Goal: Information Seeking & Learning: Learn about a topic

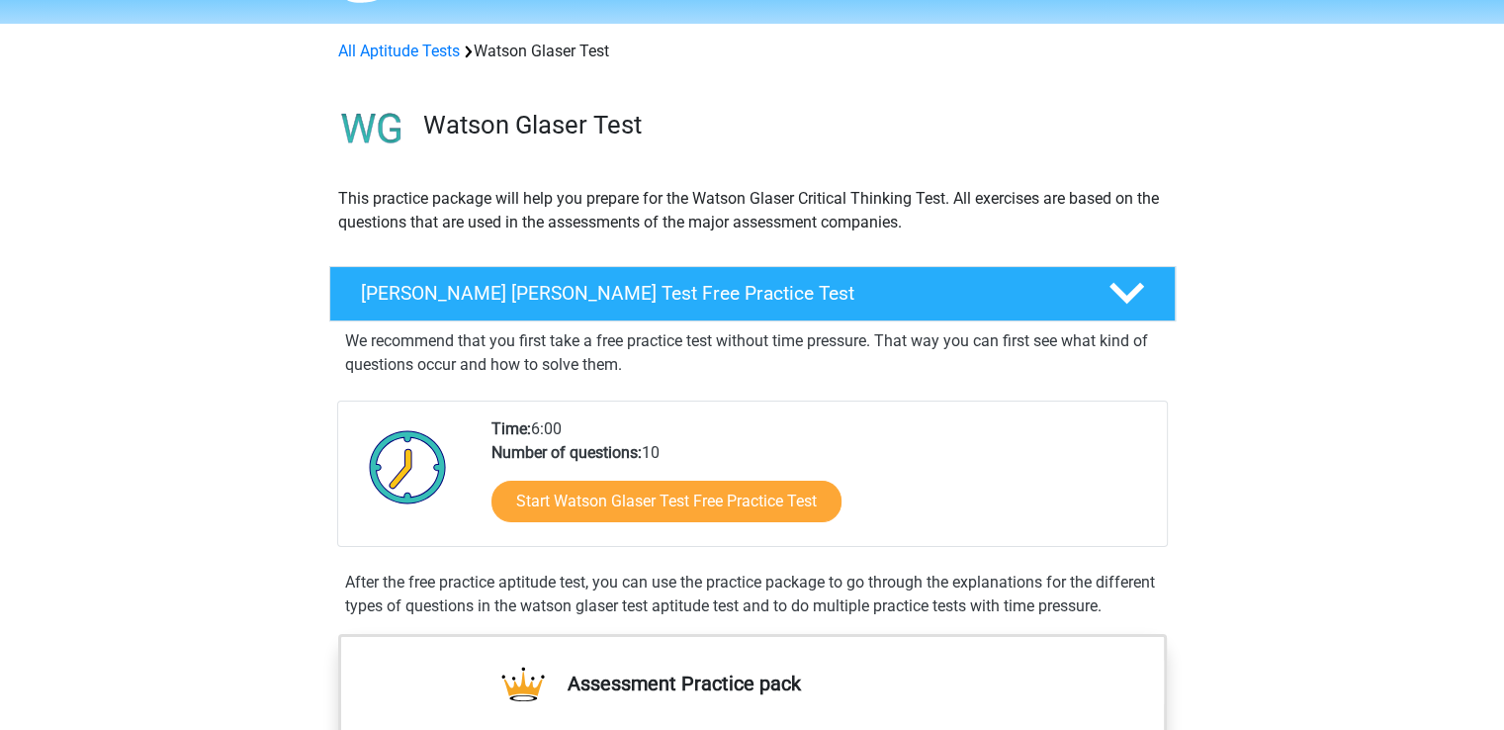
scroll to position [99, 0]
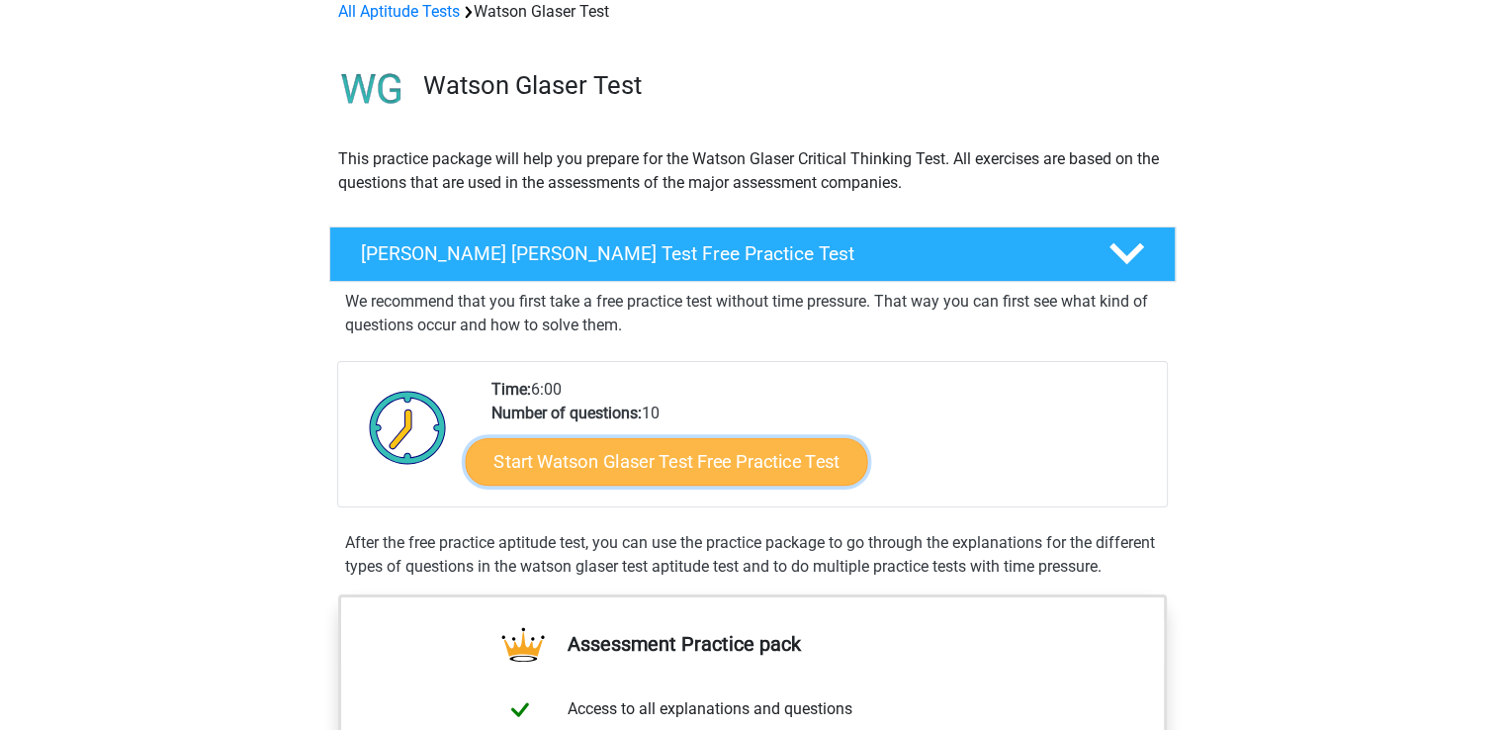
click at [766, 464] on link "Start Watson Glaser Test Free Practice Test" at bounding box center [666, 461] width 402 height 47
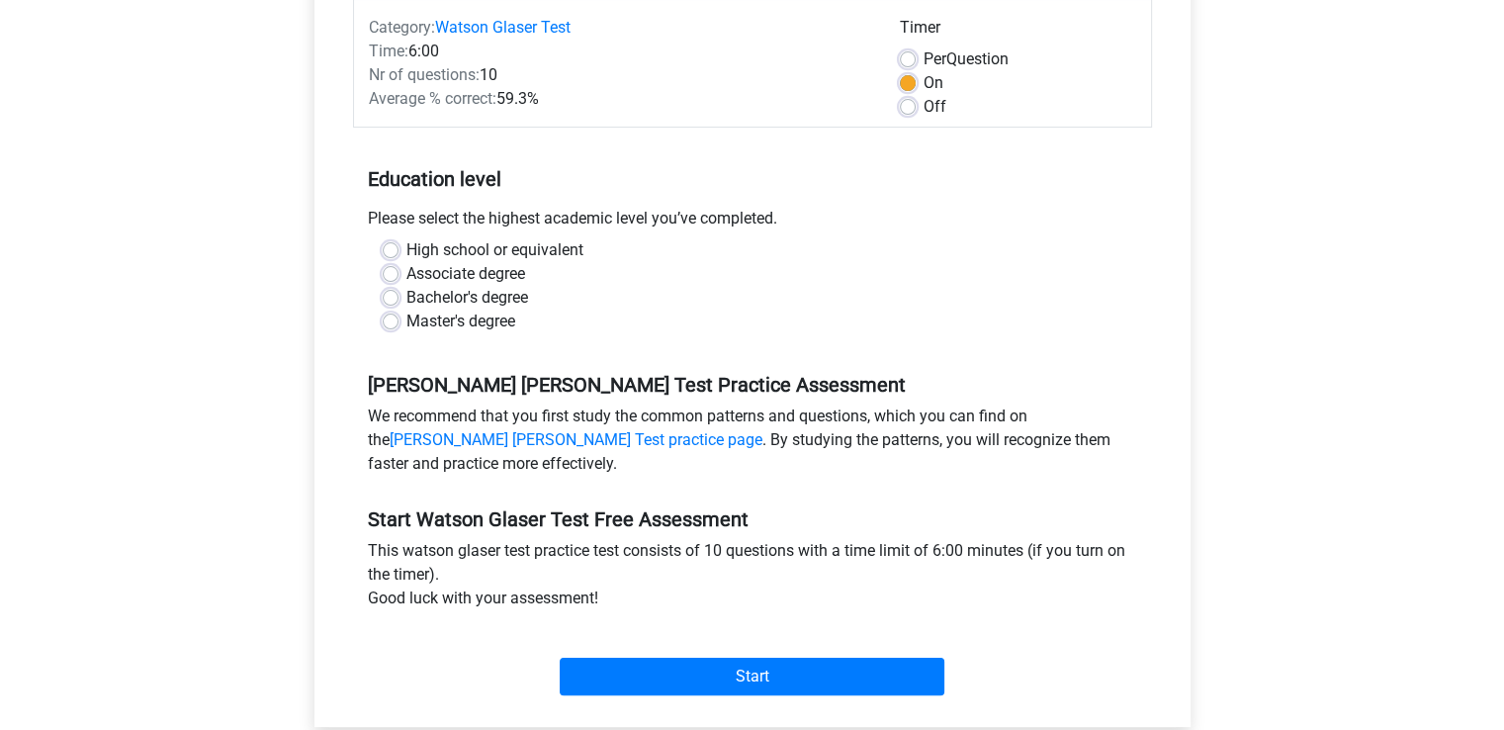
scroll to position [494, 0]
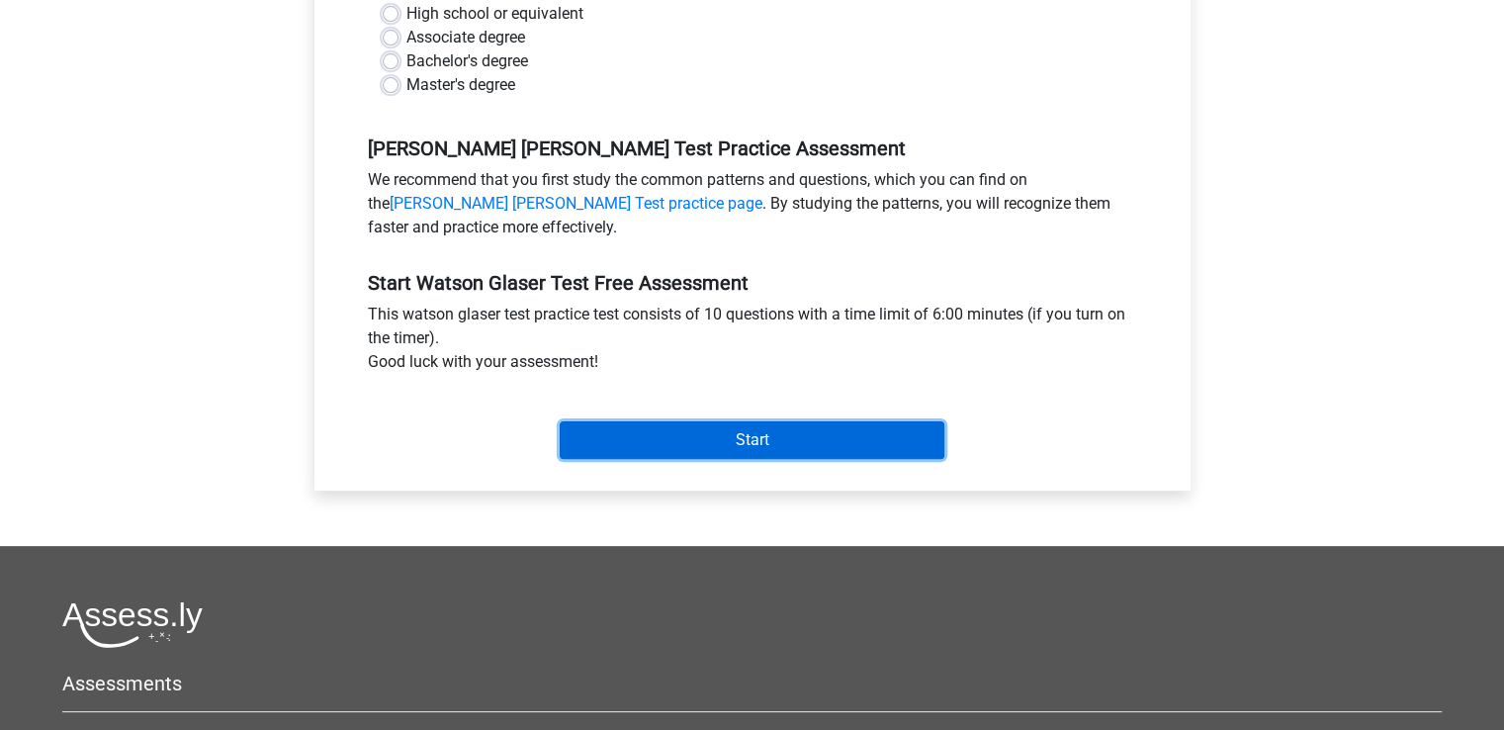
click at [725, 427] on input "Start" at bounding box center [752, 440] width 385 height 38
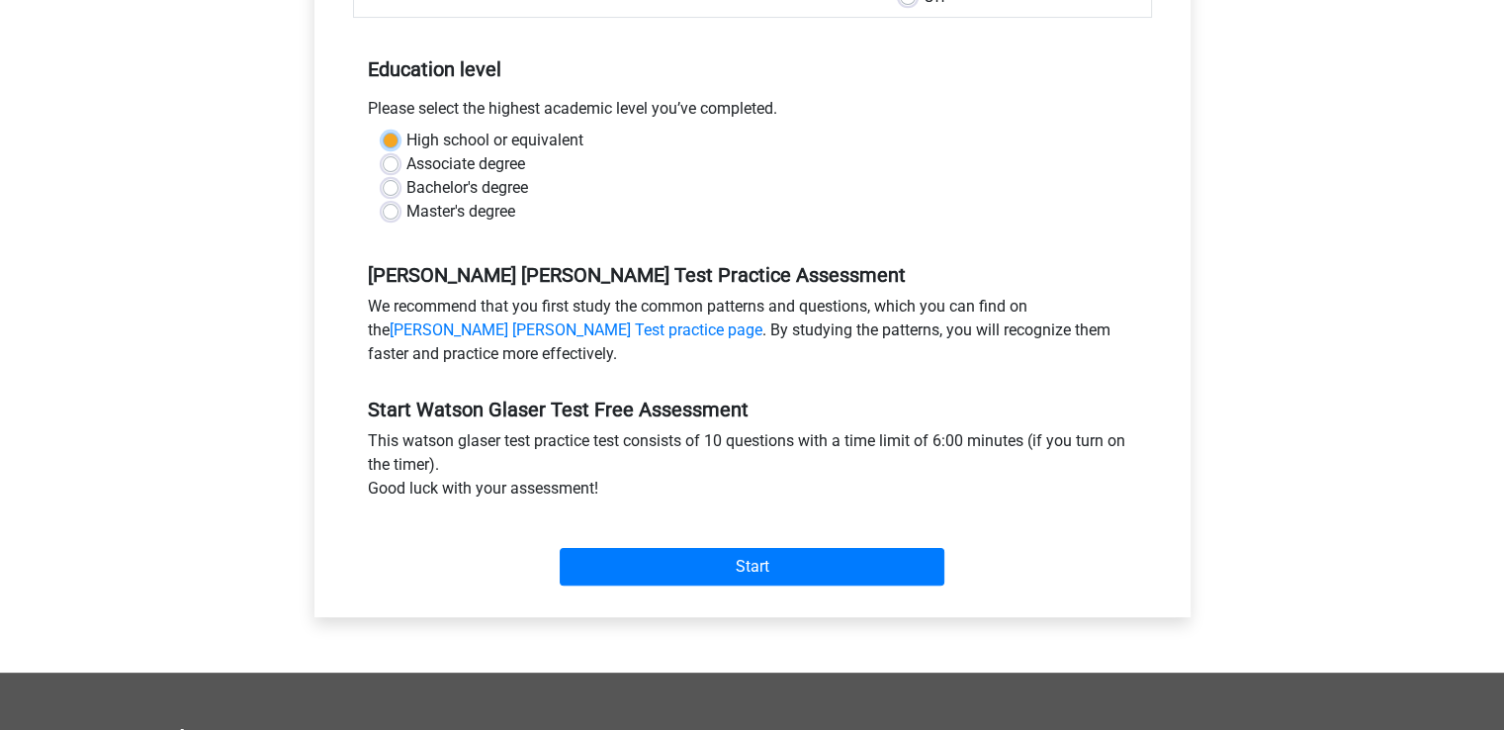
scroll to position [198, 0]
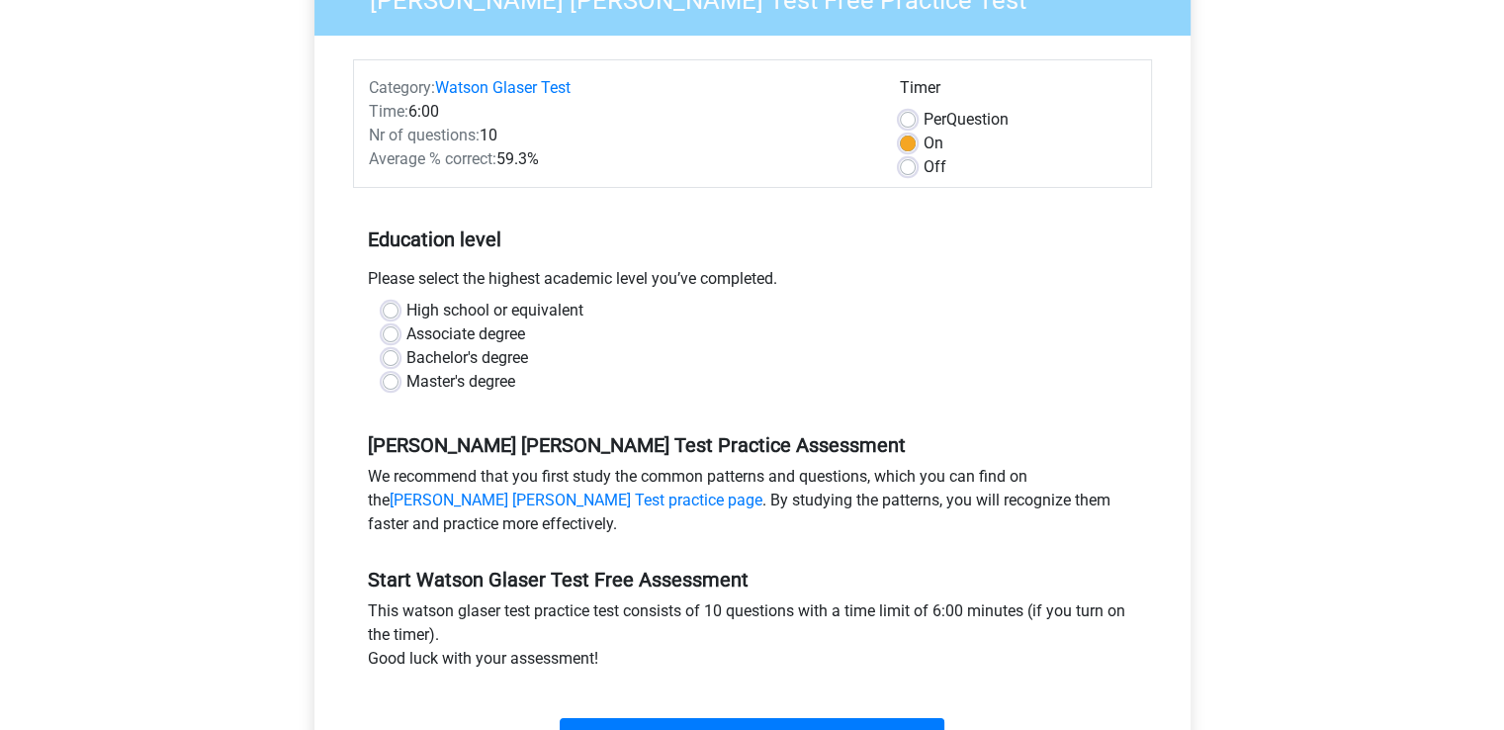
click at [605, 341] on div "Associate degree" at bounding box center [752, 334] width 739 height 24
click at [488, 373] on label "Master's degree" at bounding box center [460, 382] width 109 height 24
click at [398, 373] on input "Master's degree" at bounding box center [391, 380] width 16 height 20
radio input "true"
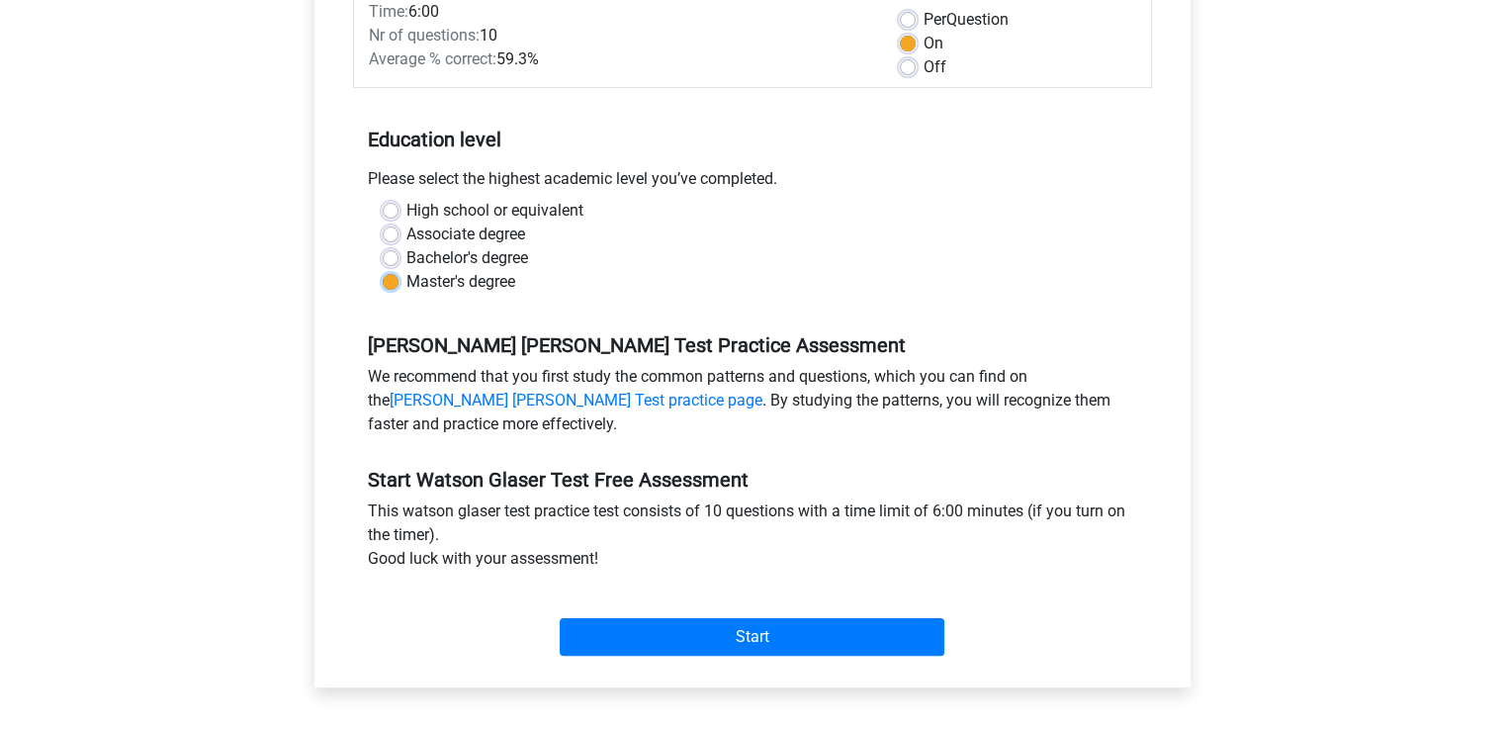
scroll to position [395, 0]
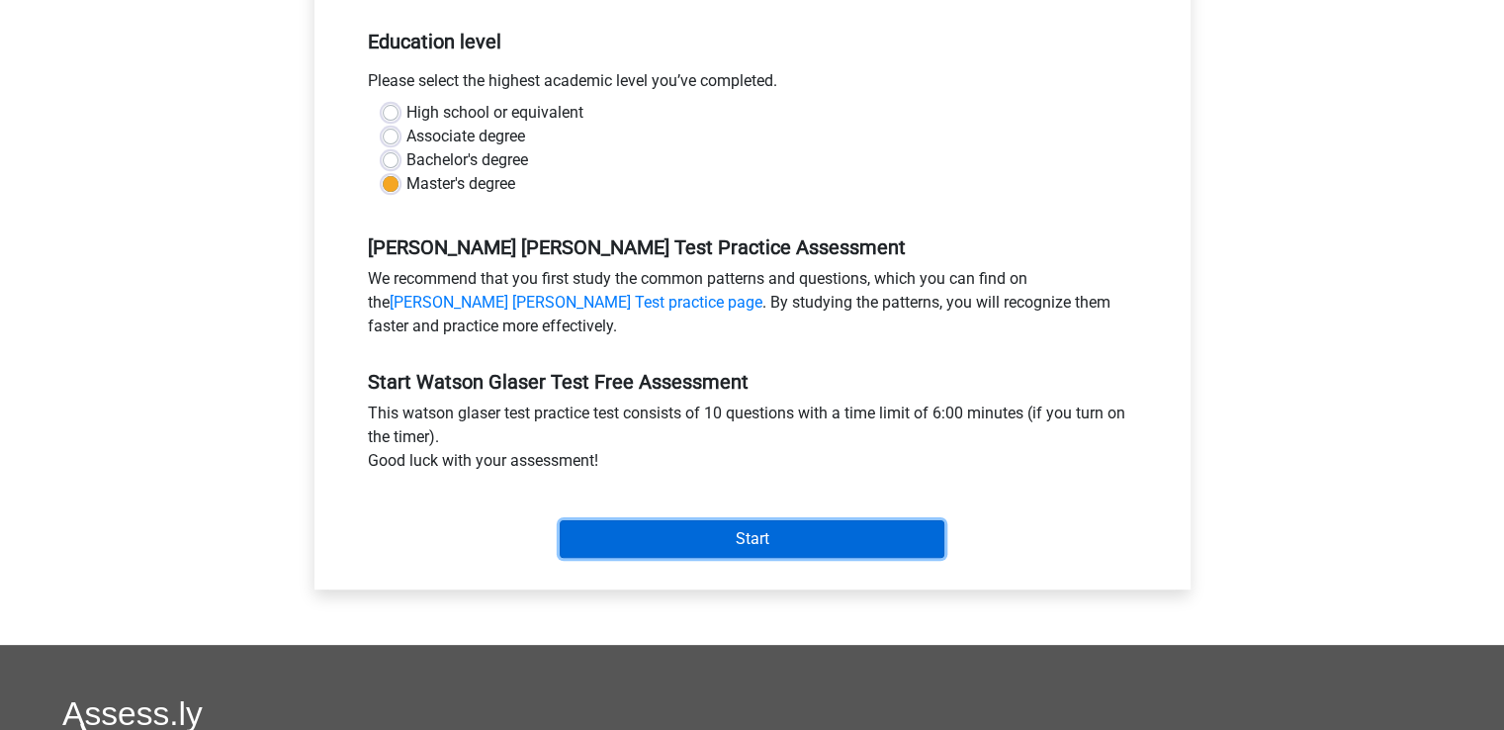
click at [818, 535] on input "Start" at bounding box center [752, 539] width 385 height 38
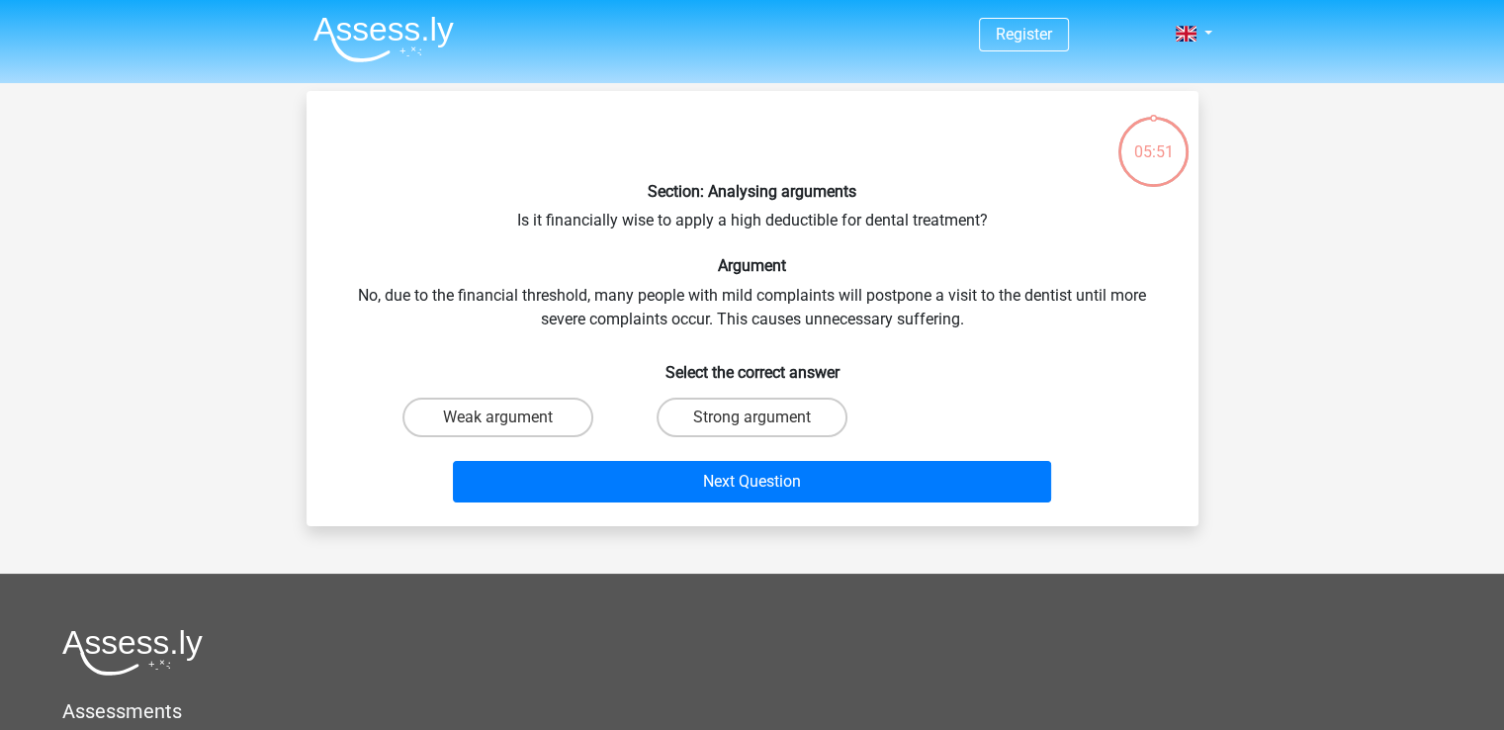
click at [811, 211] on div "Section: Analysing arguments Is it financially wise to apply a high deductible …" at bounding box center [752, 308] width 876 height 403
click at [790, 424] on label "Strong argument" at bounding box center [751, 417] width 191 height 40
click at [764, 424] on input "Strong argument" at bounding box center [757, 423] width 13 height 13
radio input "true"
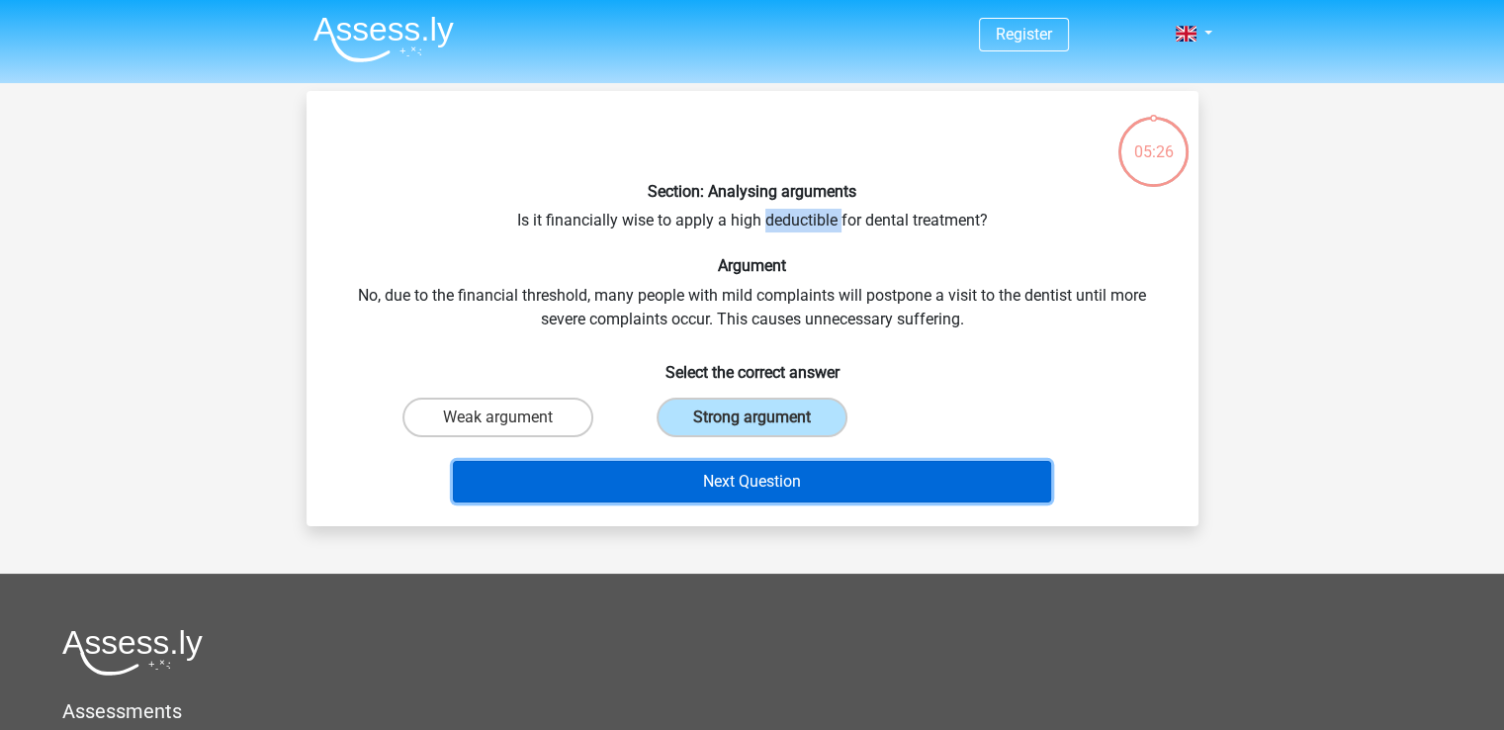
click at [782, 483] on button "Next Question" at bounding box center [752, 482] width 598 height 42
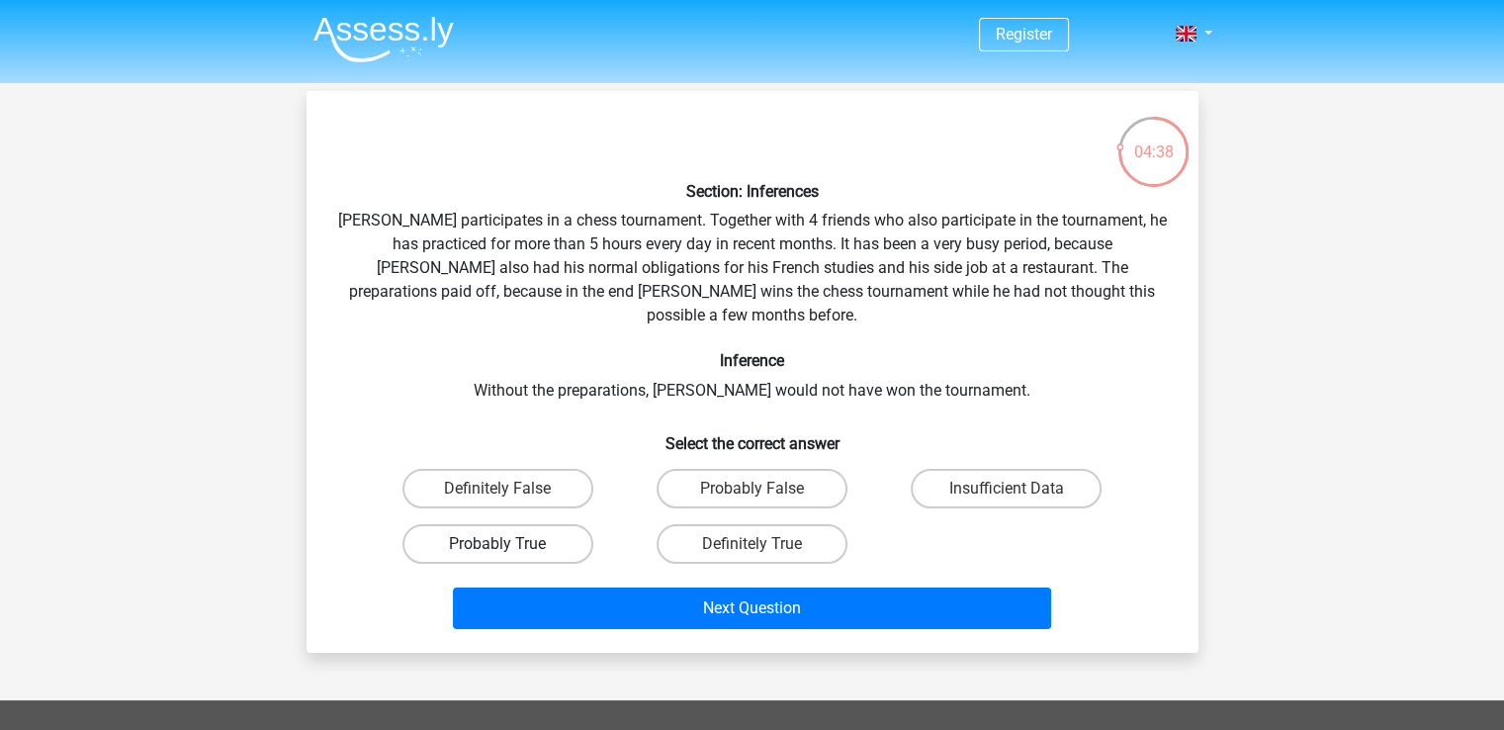
click at [558, 524] on label "Probably True" at bounding box center [497, 544] width 191 height 40
click at [510, 544] on input "Probably True" at bounding box center [503, 550] width 13 height 13
radio input "true"
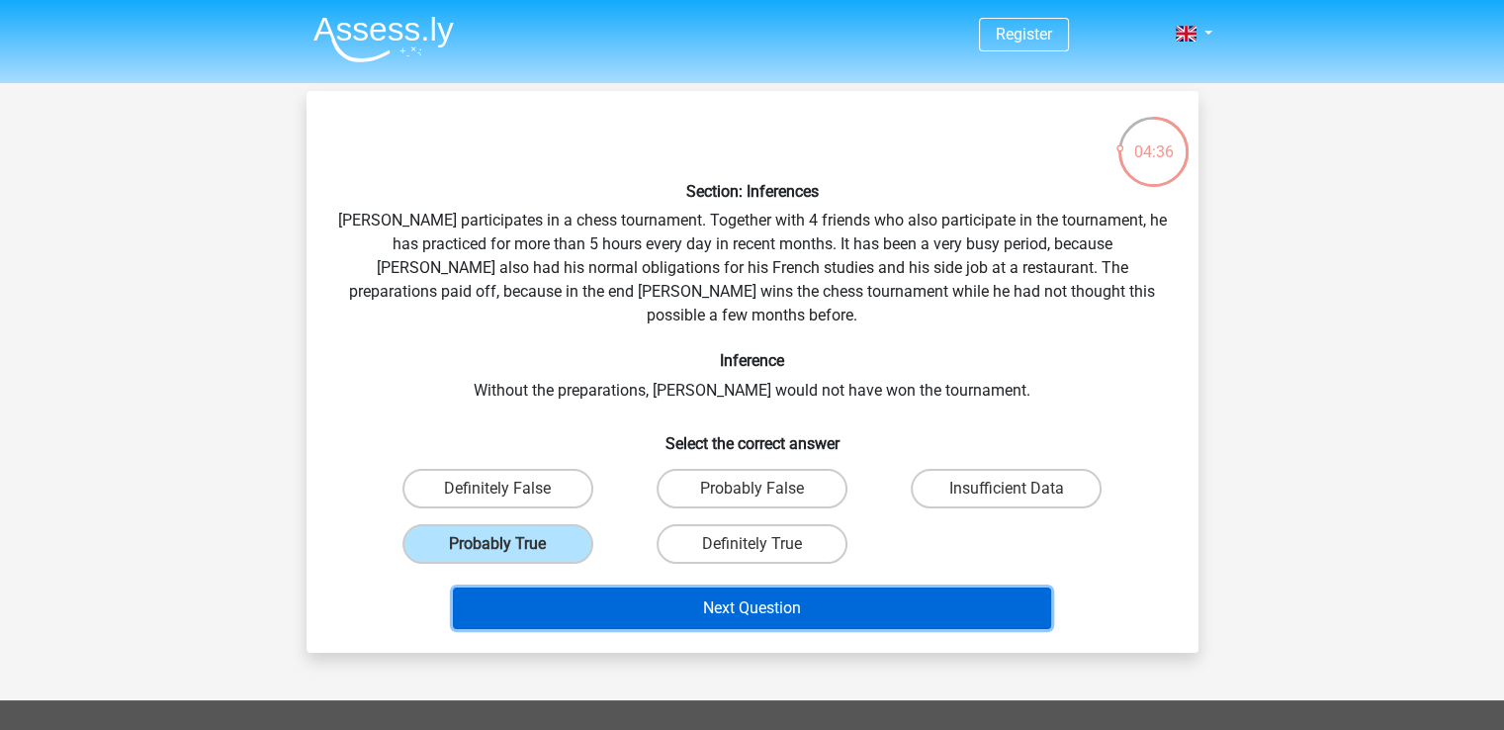
click at [886, 587] on button "Next Question" at bounding box center [752, 608] width 598 height 42
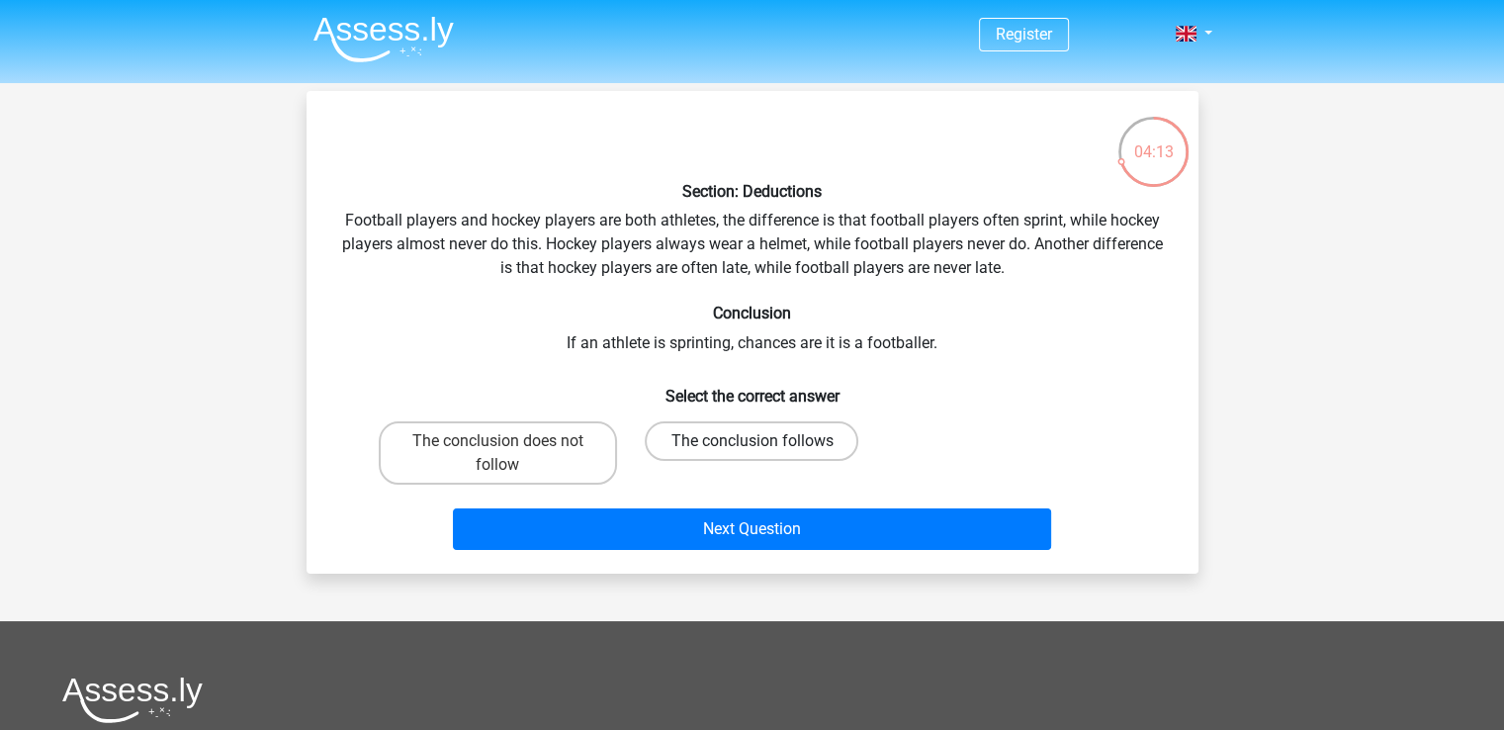
click at [826, 443] on label "The conclusion follows" at bounding box center [752, 441] width 214 height 40
click at [764, 443] on input "The conclusion follows" at bounding box center [757, 447] width 13 height 13
radio input "true"
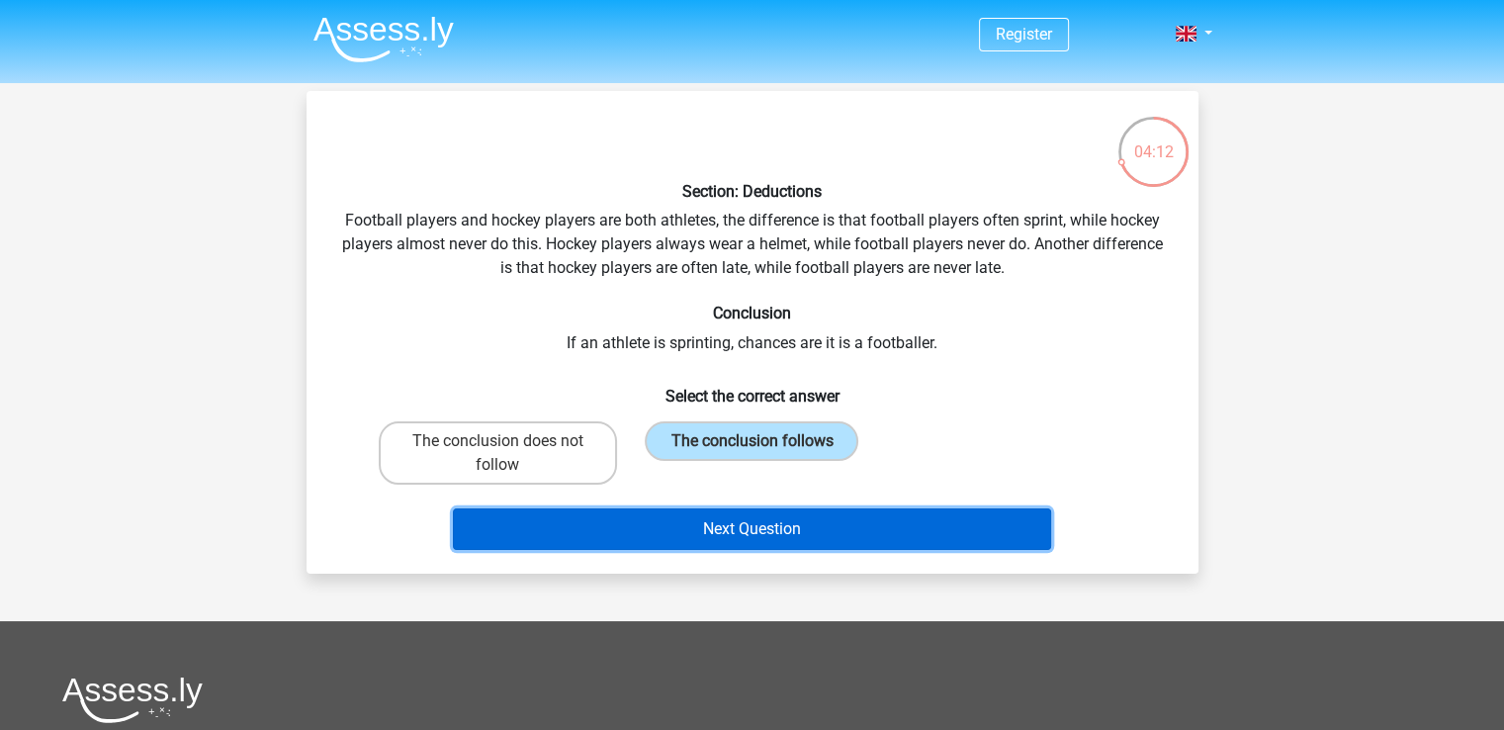
click at [842, 541] on button "Next Question" at bounding box center [752, 529] width 598 height 42
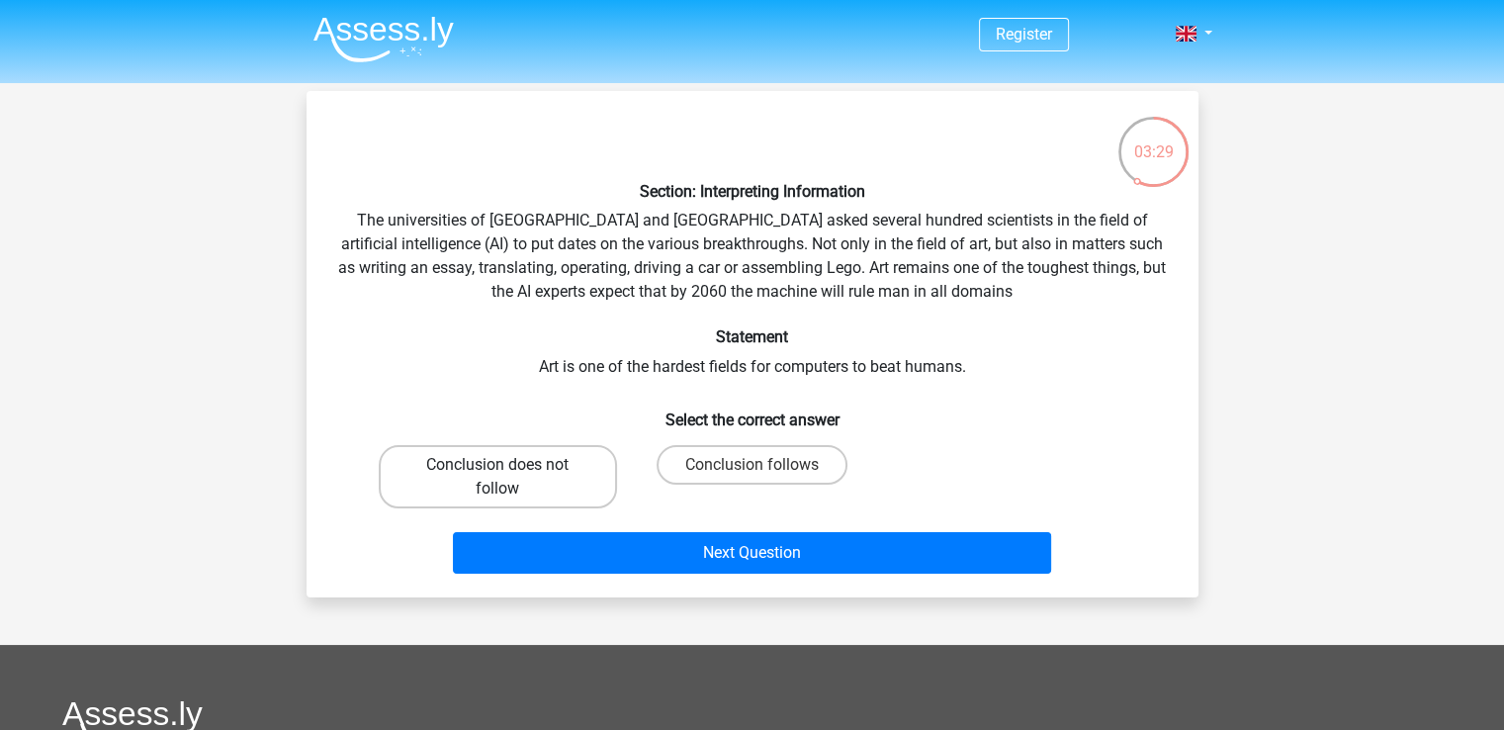
click at [490, 456] on label "Conclusion does not follow" at bounding box center [498, 476] width 238 height 63
click at [497, 465] on input "Conclusion does not follow" at bounding box center [503, 471] width 13 height 13
radio input "true"
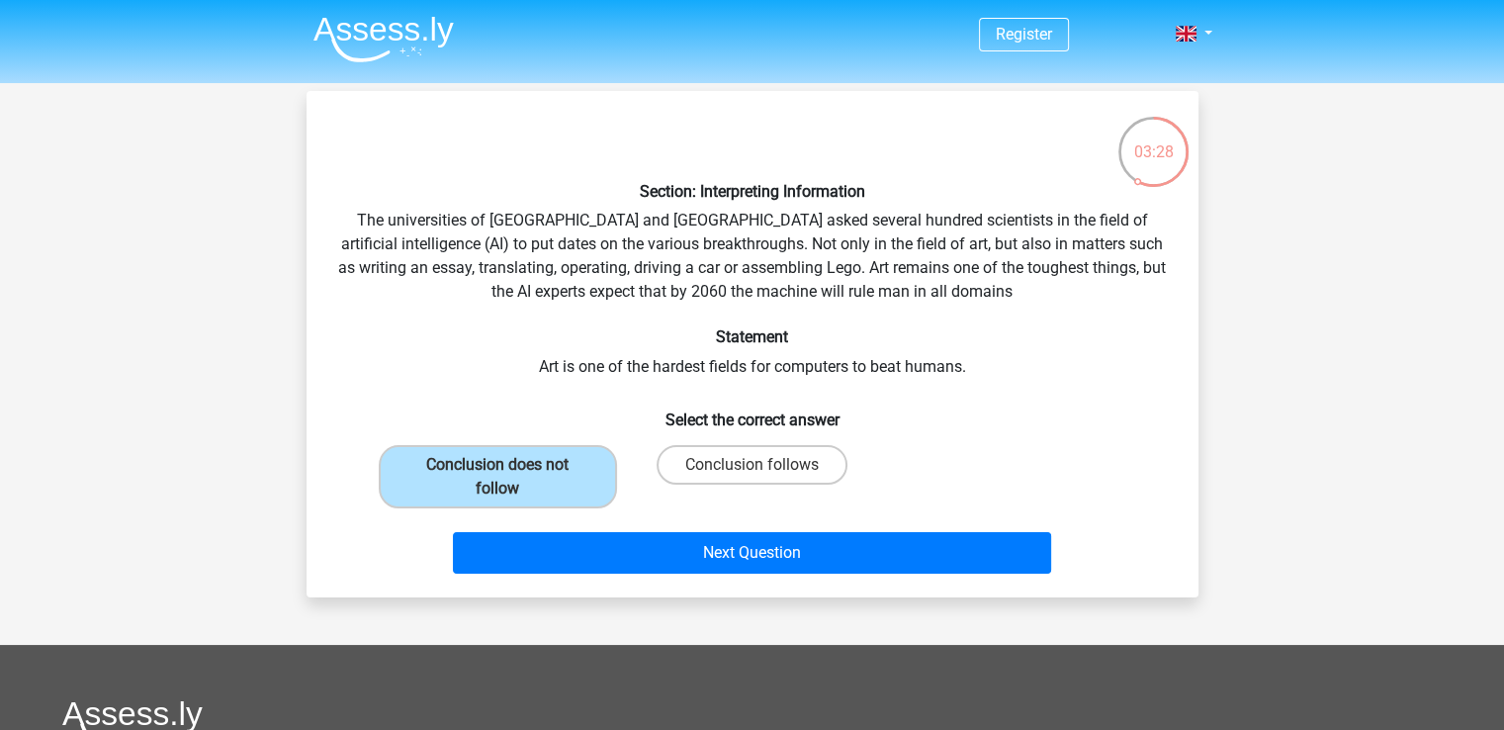
click at [678, 572] on div "Next Question" at bounding box center [752, 556] width 763 height 49
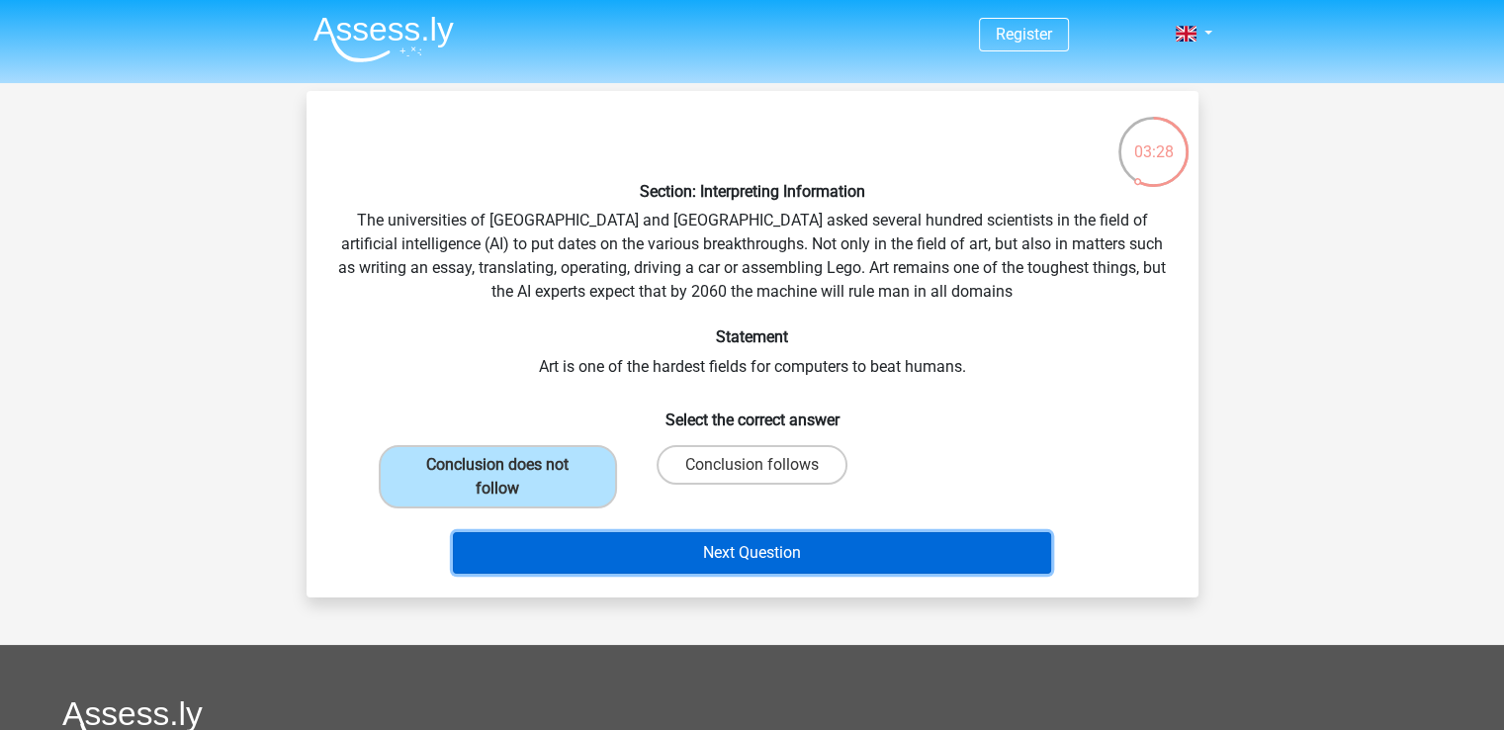
click at [675, 548] on button "Next Question" at bounding box center [752, 553] width 598 height 42
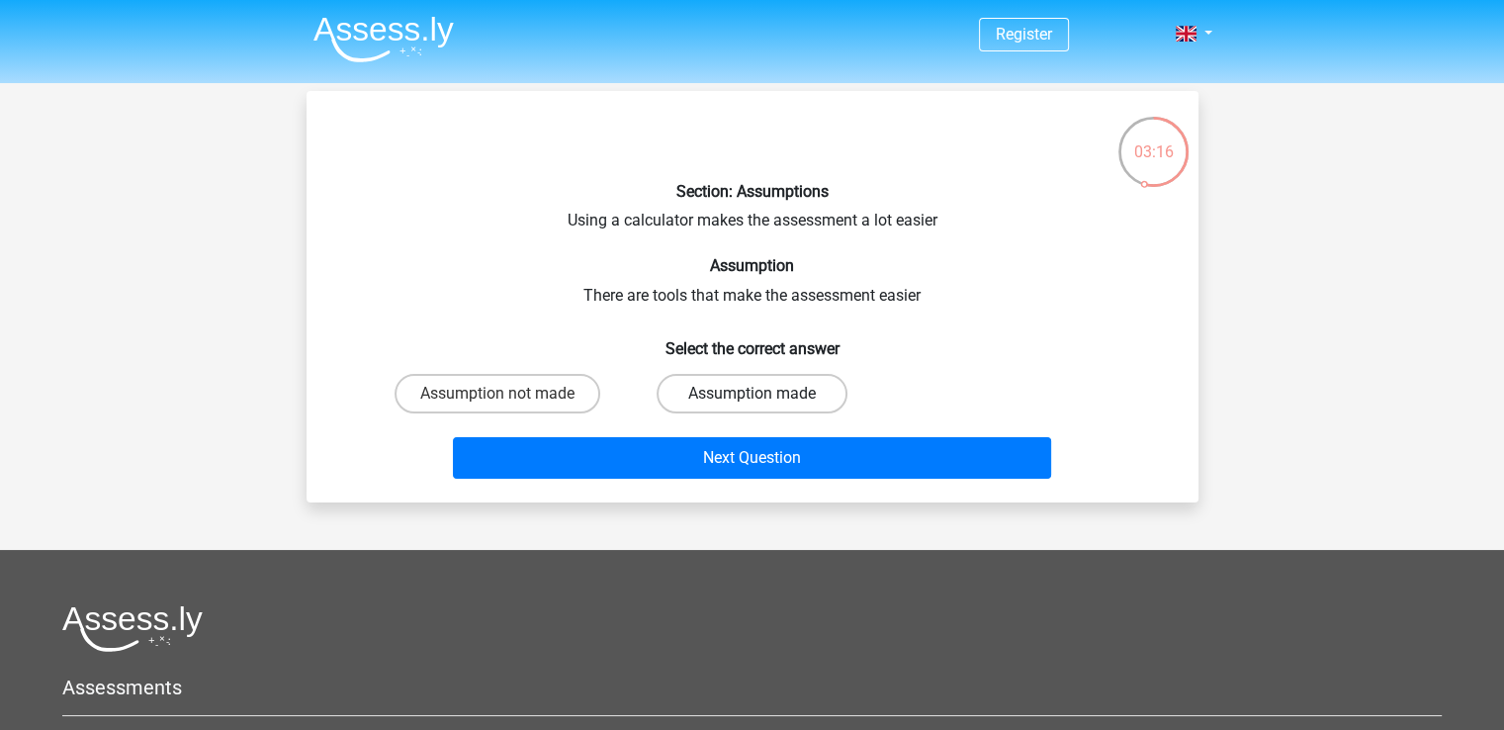
click at [828, 408] on label "Assumption made" at bounding box center [751, 394] width 191 height 40
click at [764, 406] on input "Assumption made" at bounding box center [757, 399] width 13 height 13
radio input "true"
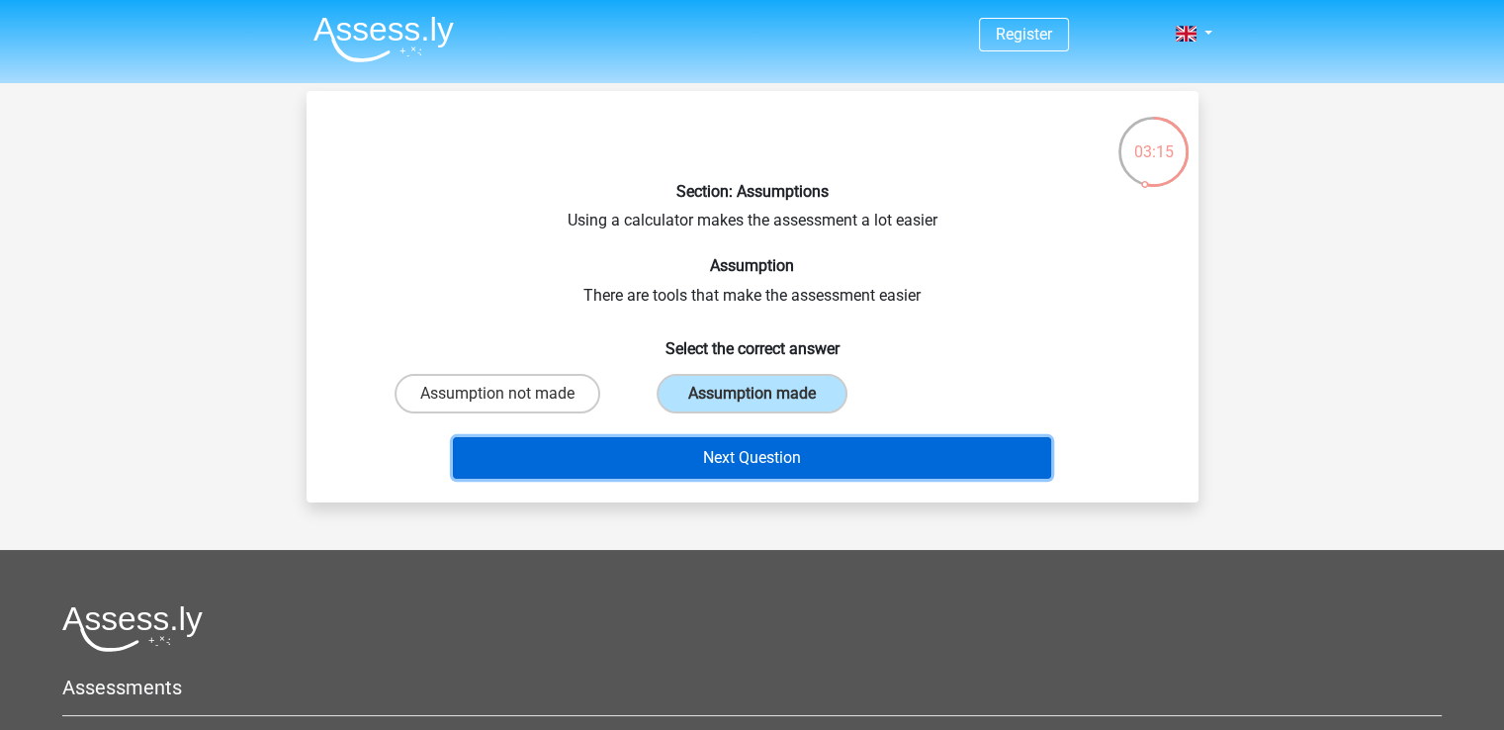
click at [820, 447] on button "Next Question" at bounding box center [752, 458] width 598 height 42
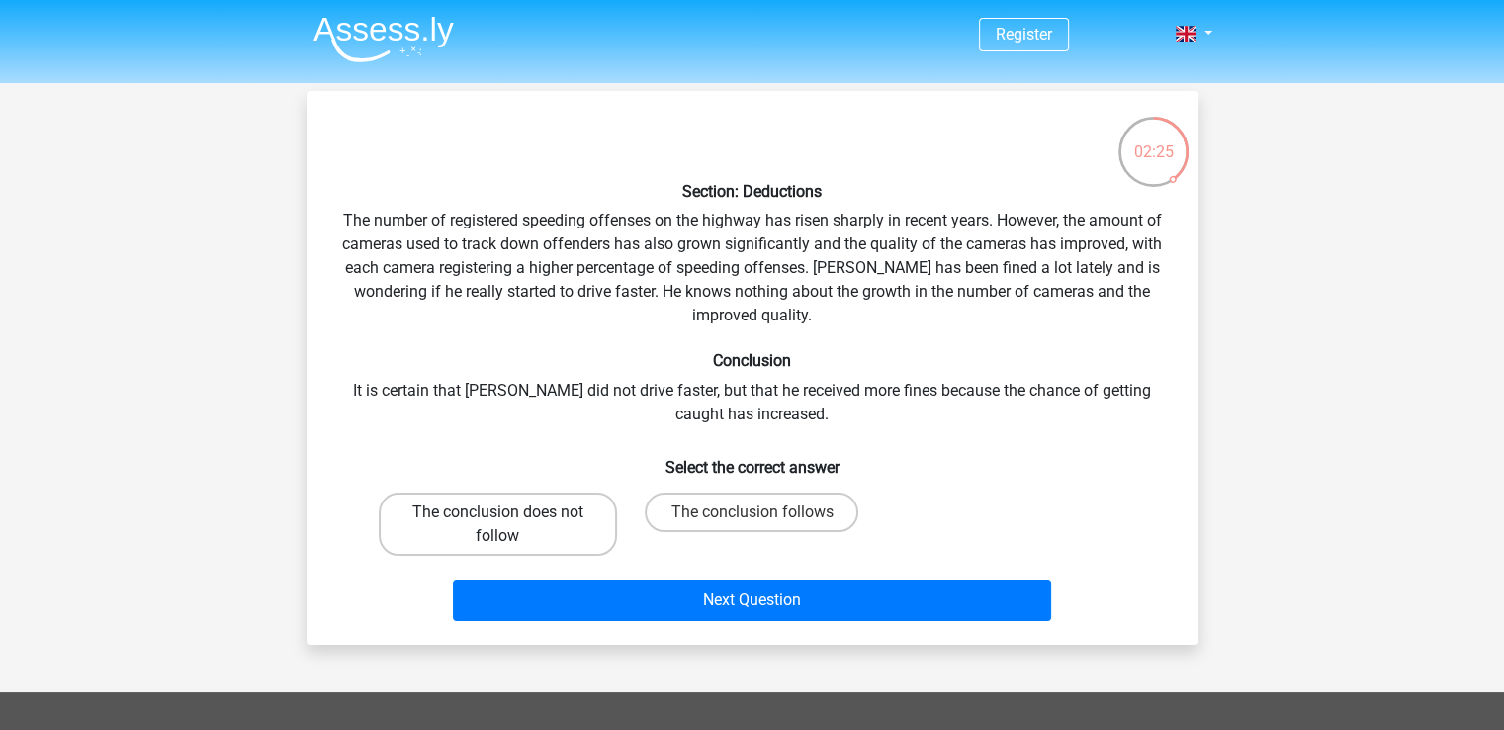
click at [524, 497] on label "The conclusion does not follow" at bounding box center [498, 523] width 238 height 63
click at [510, 512] on input "The conclusion does not follow" at bounding box center [503, 518] width 13 height 13
radio input "true"
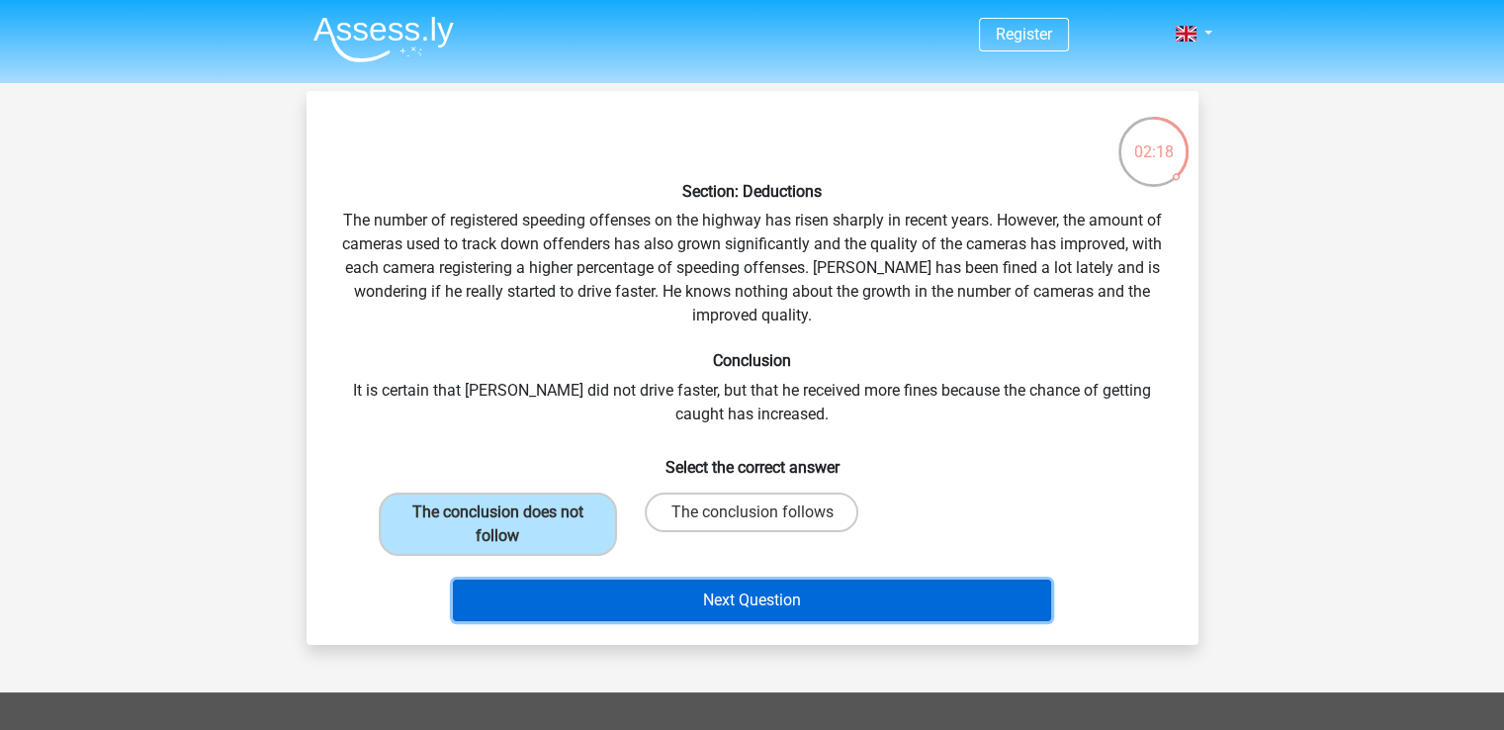
click at [775, 586] on button "Next Question" at bounding box center [752, 600] width 598 height 42
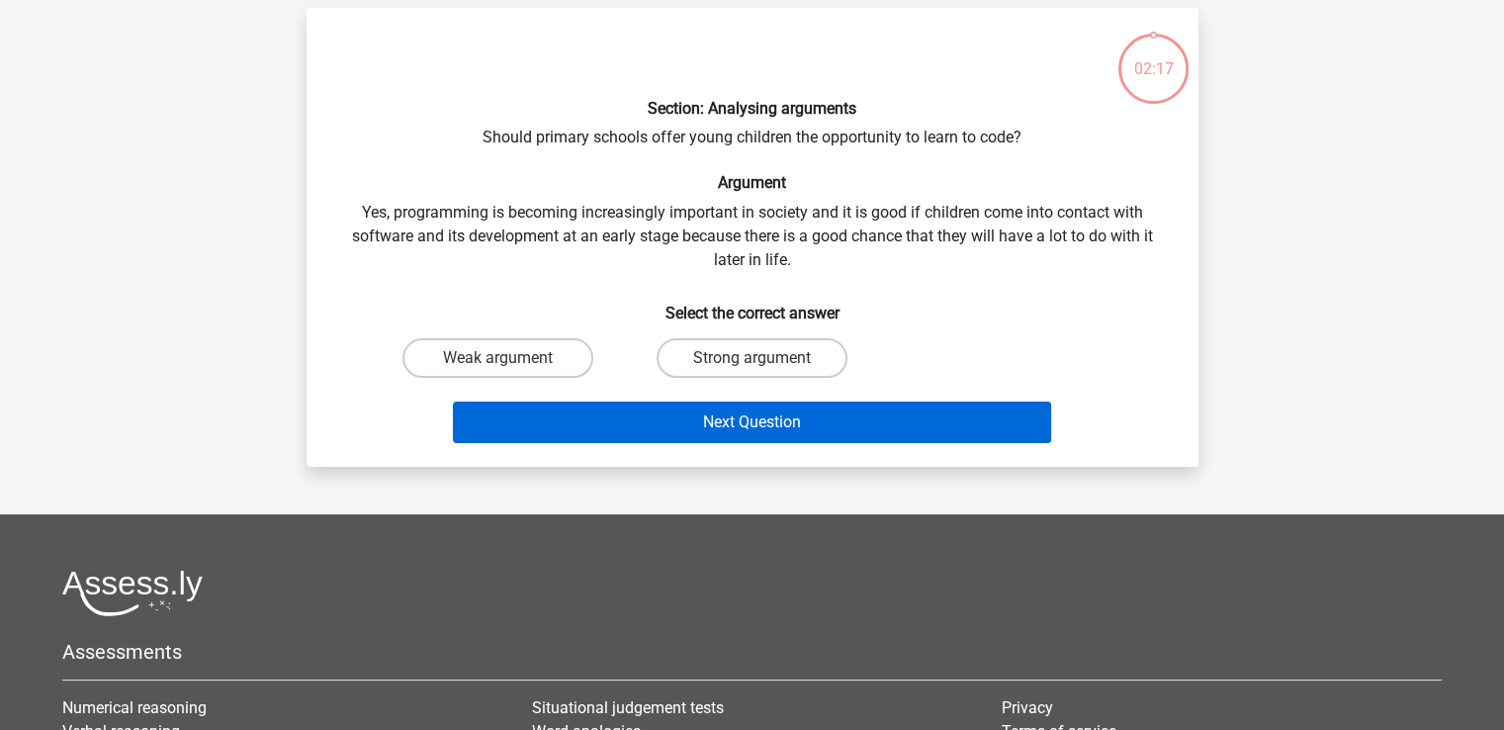
scroll to position [91, 0]
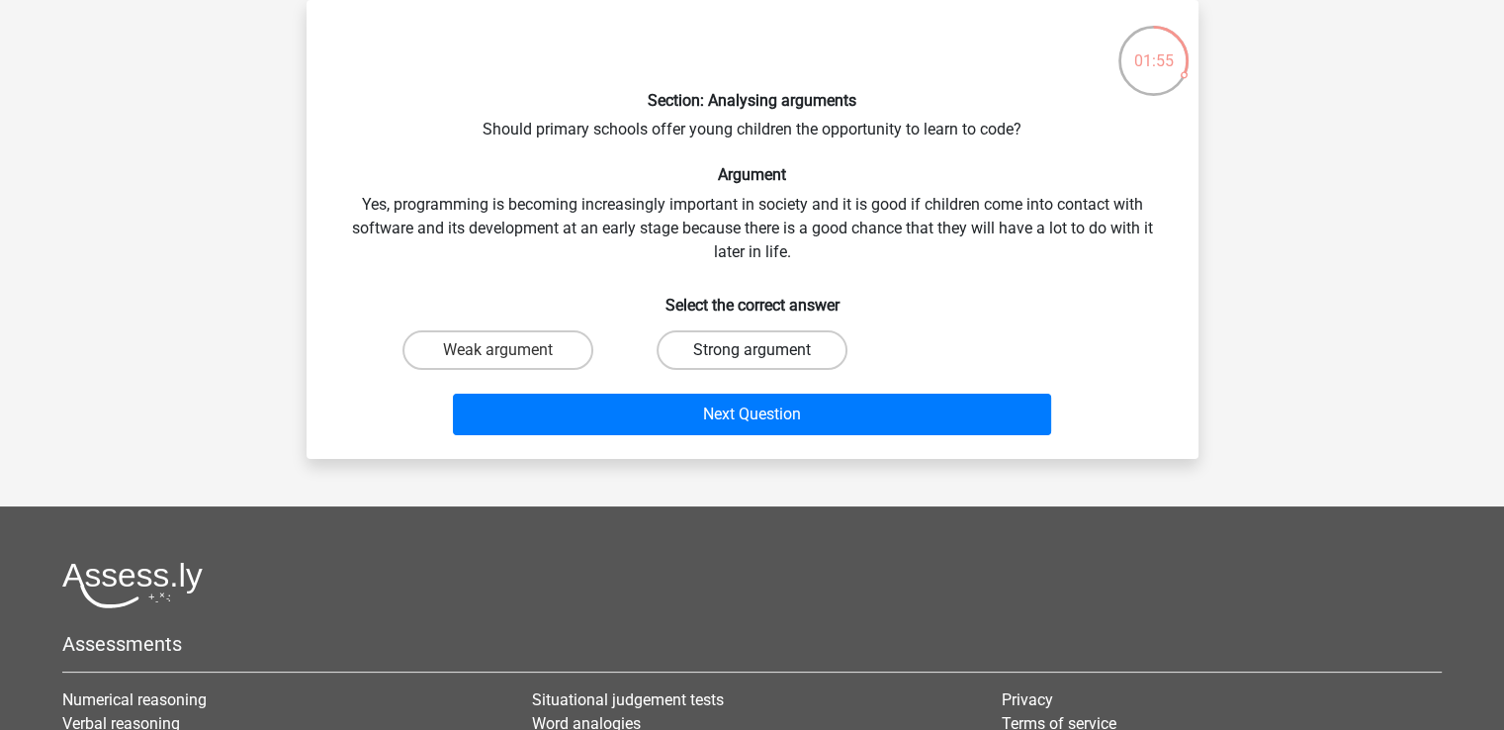
click at [832, 334] on label "Strong argument" at bounding box center [751, 350] width 191 height 40
click at [764, 350] on input "Strong argument" at bounding box center [757, 356] width 13 height 13
radio input "true"
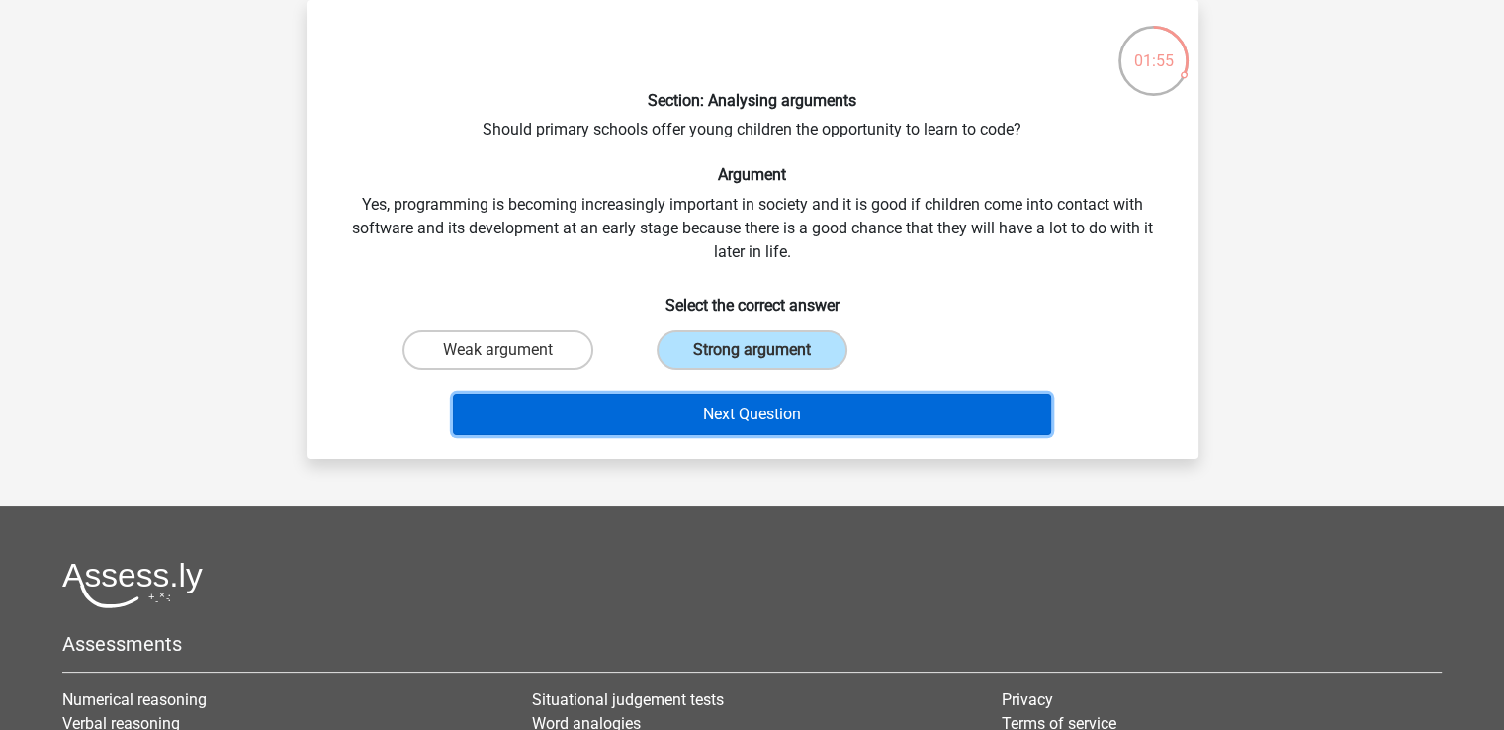
click at [860, 412] on button "Next Question" at bounding box center [752, 414] width 598 height 42
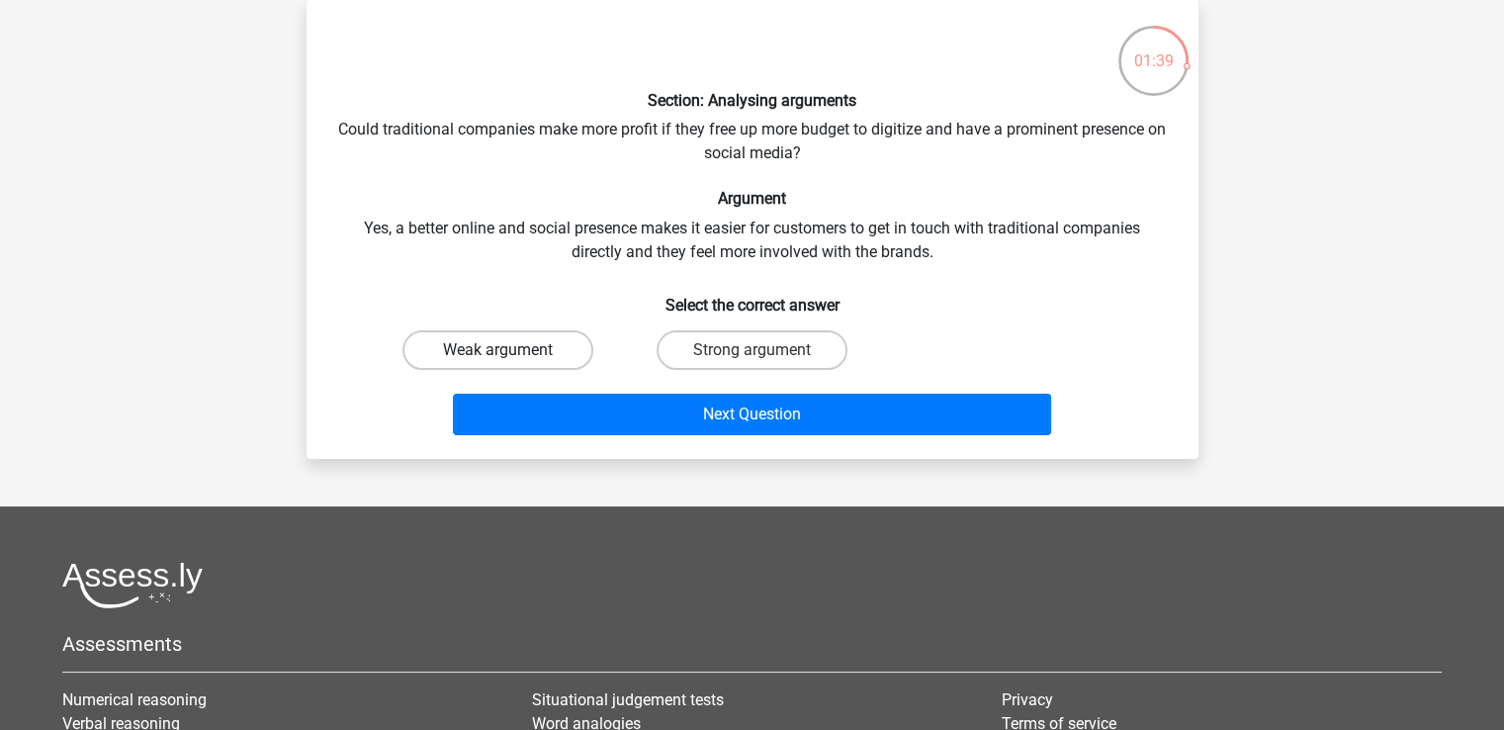
click at [545, 351] on label "Weak argument" at bounding box center [497, 350] width 191 height 40
click at [510, 351] on input "Weak argument" at bounding box center [503, 356] width 13 height 13
radio input "true"
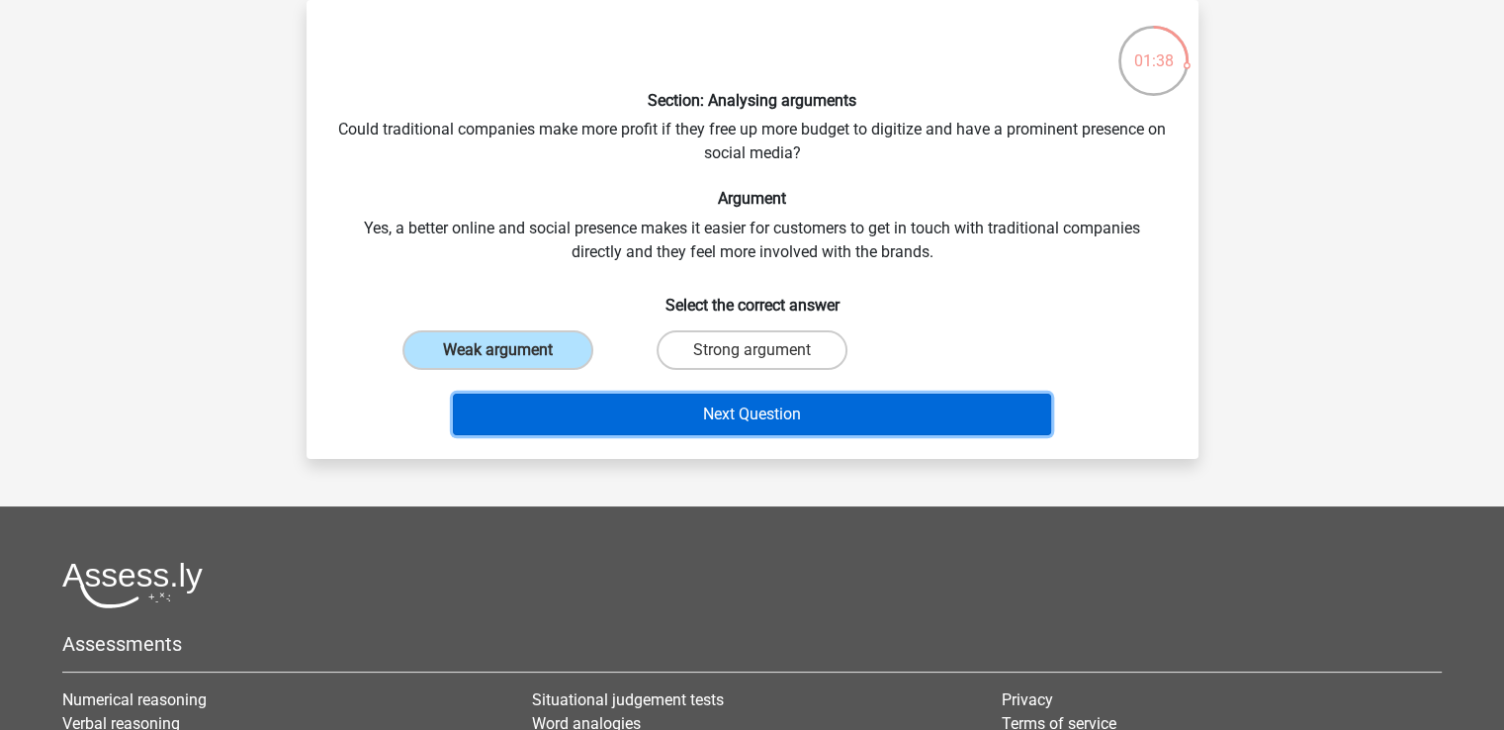
click at [717, 408] on button "Next Question" at bounding box center [752, 414] width 598 height 42
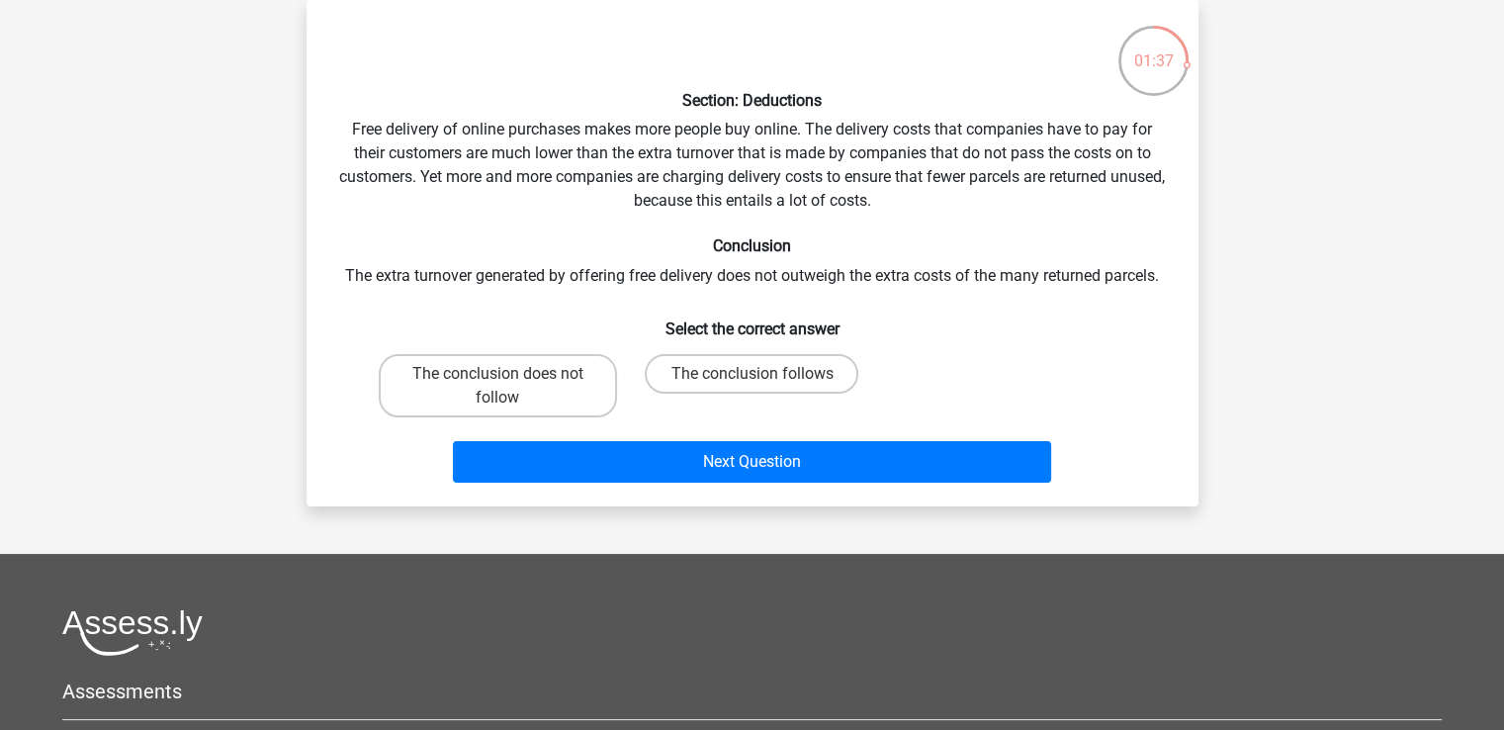
scroll to position [0, 0]
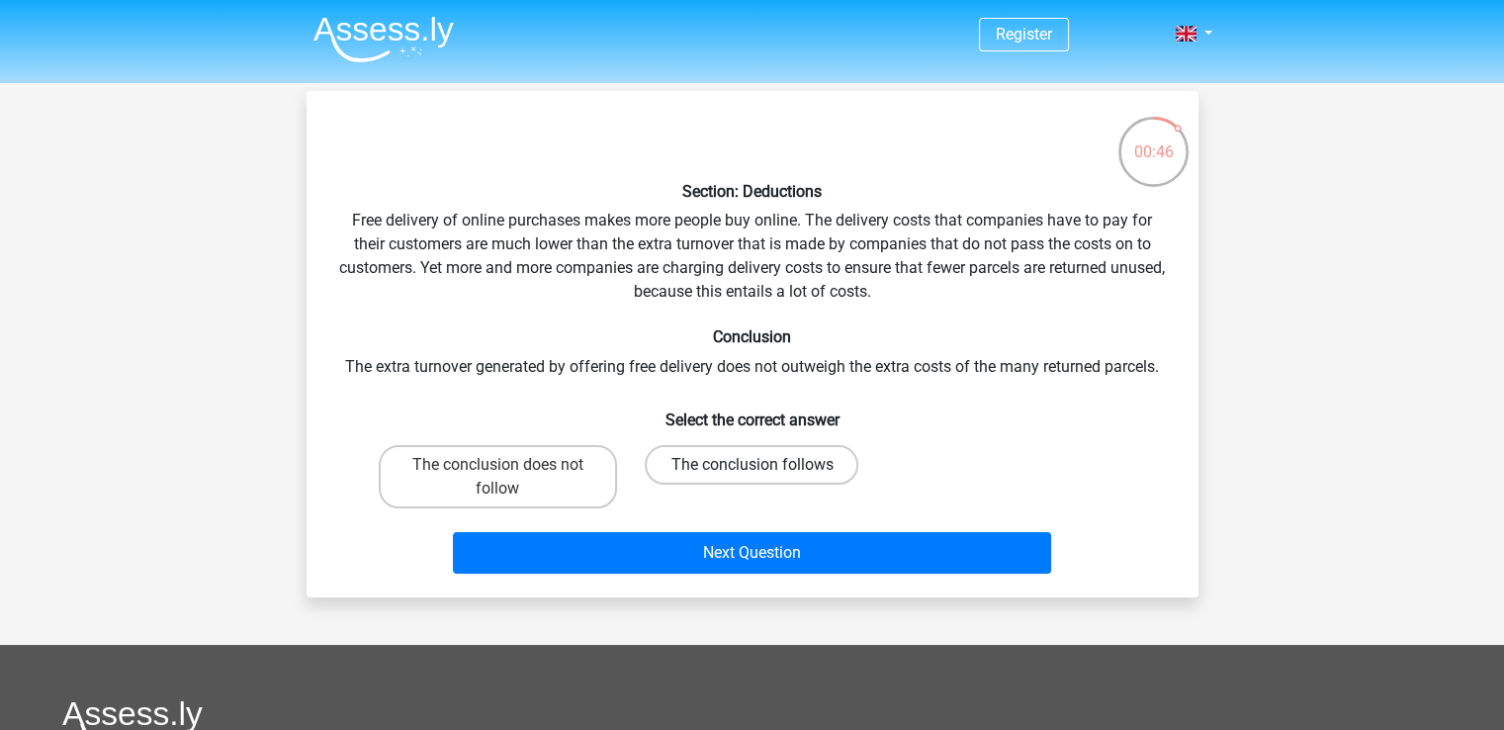
click at [841, 476] on label "The conclusion follows" at bounding box center [752, 465] width 214 height 40
click at [764, 476] on input "The conclusion follows" at bounding box center [757, 471] width 13 height 13
radio input "true"
click at [806, 571] on div "Next Question" at bounding box center [752, 556] width 763 height 49
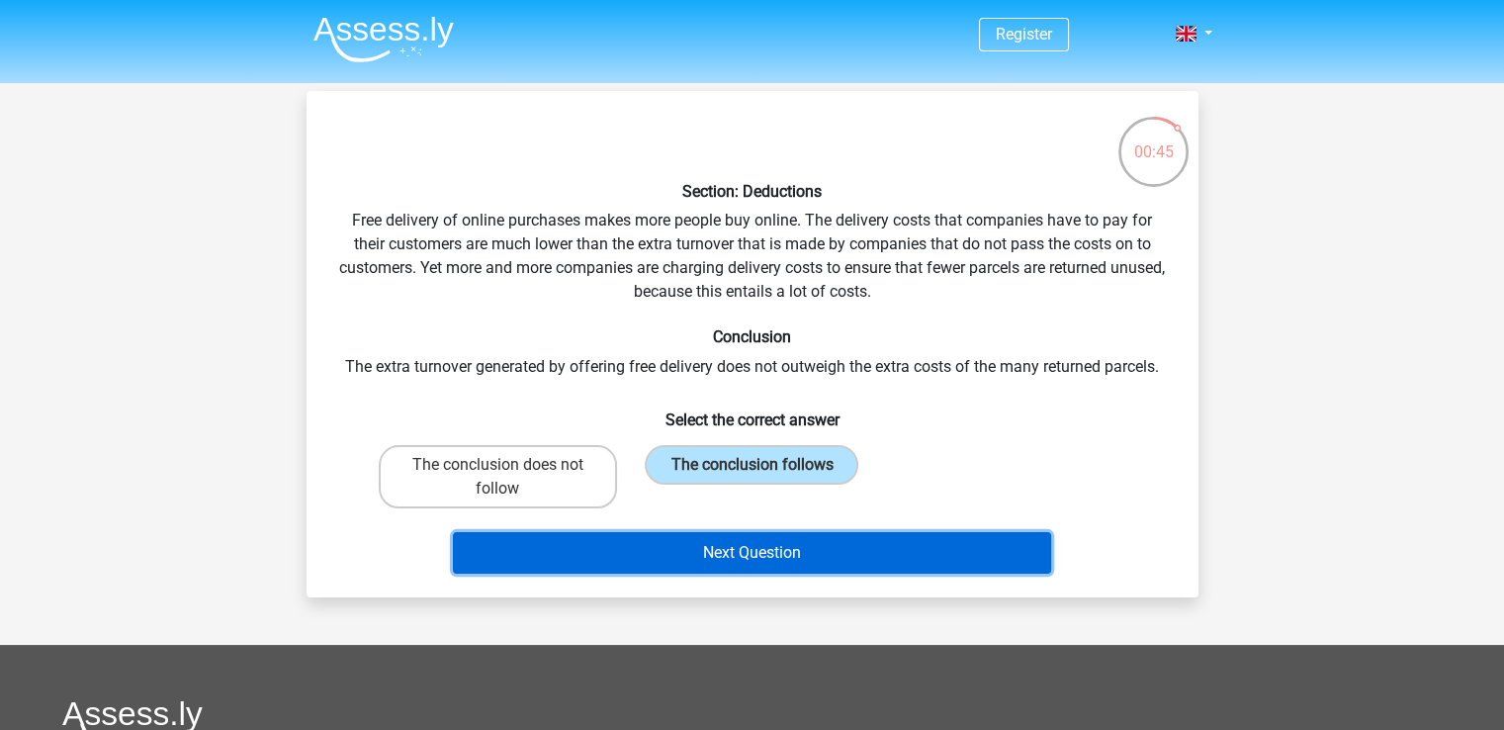
click at [779, 558] on button "Next Question" at bounding box center [752, 553] width 598 height 42
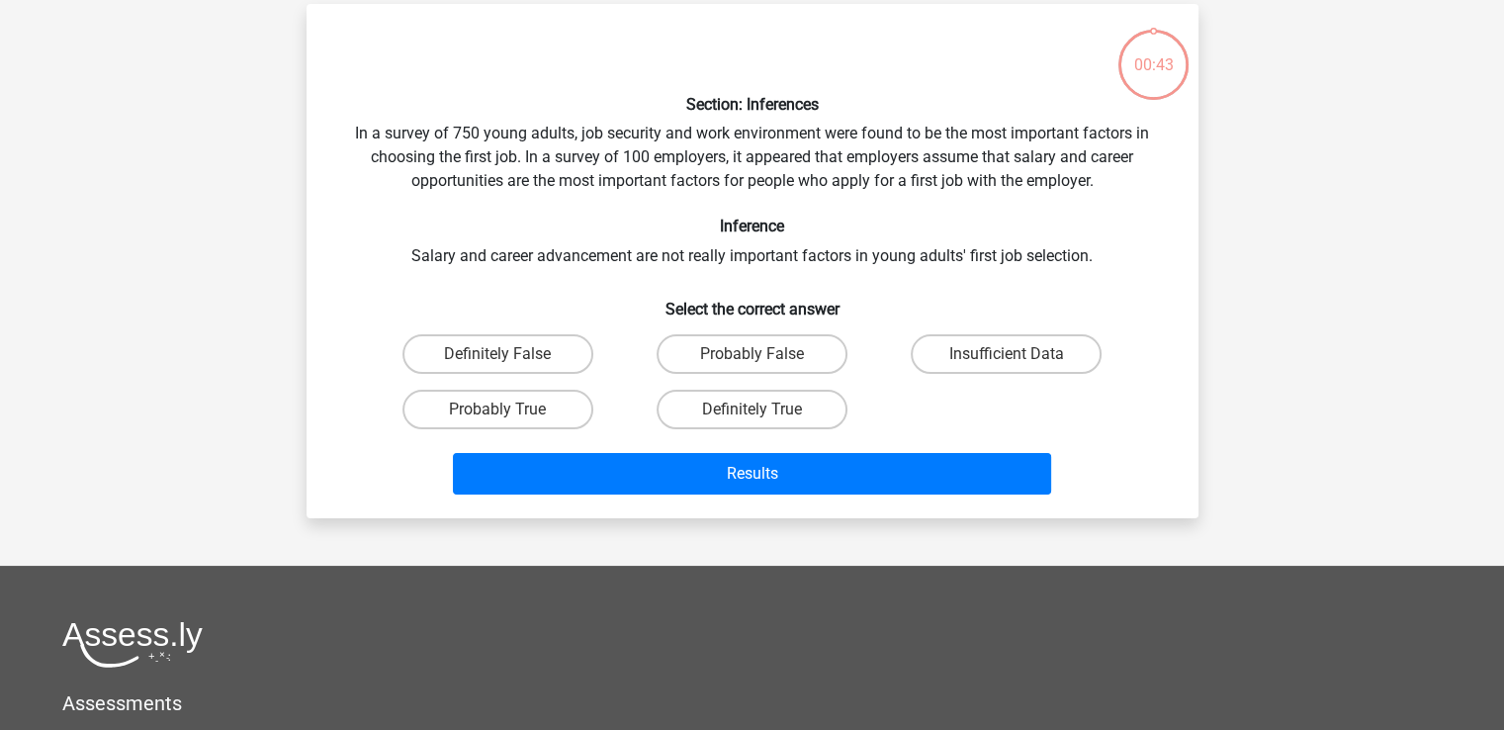
scroll to position [91, 0]
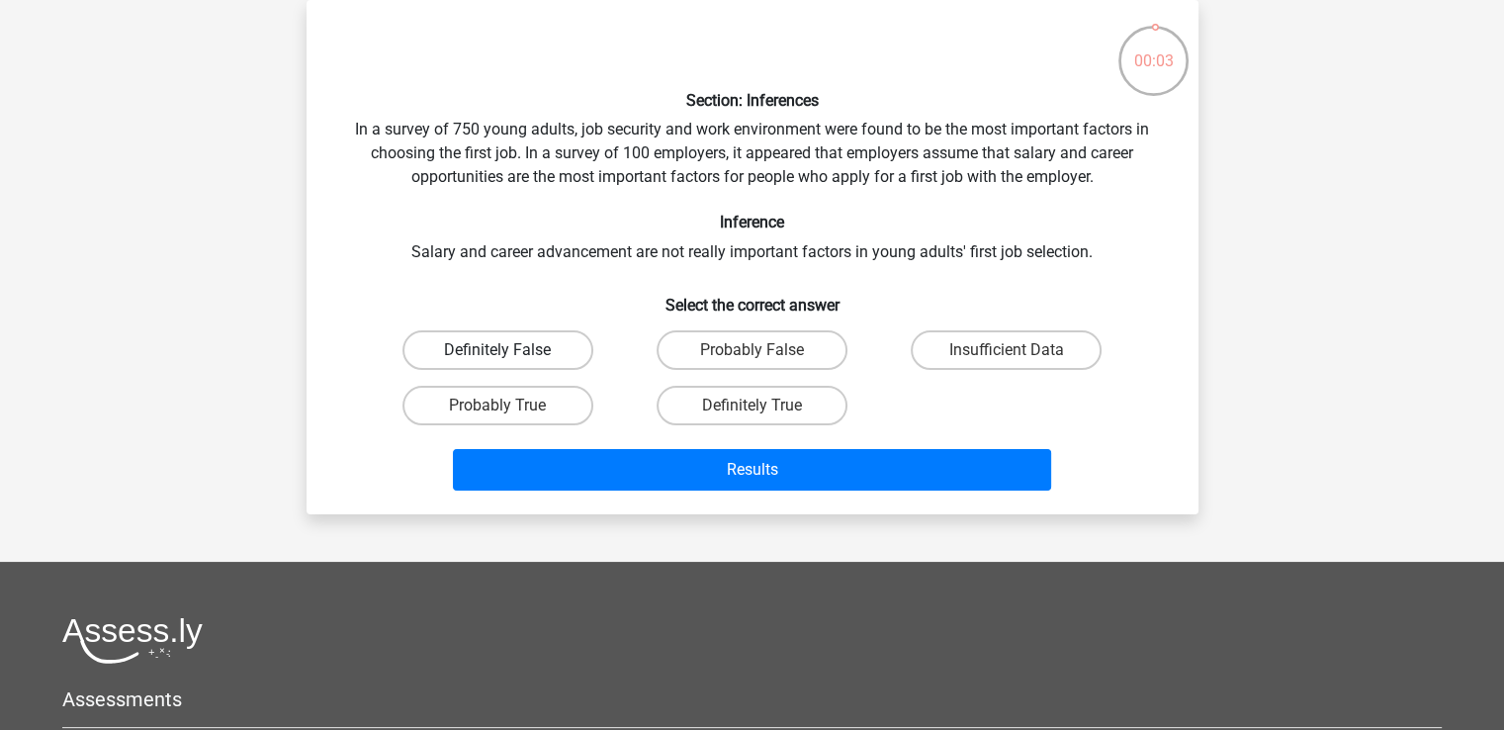
click at [537, 346] on label "Definitely False" at bounding box center [497, 350] width 191 height 40
click at [510, 350] on input "Definitely False" at bounding box center [503, 356] width 13 height 13
radio input "true"
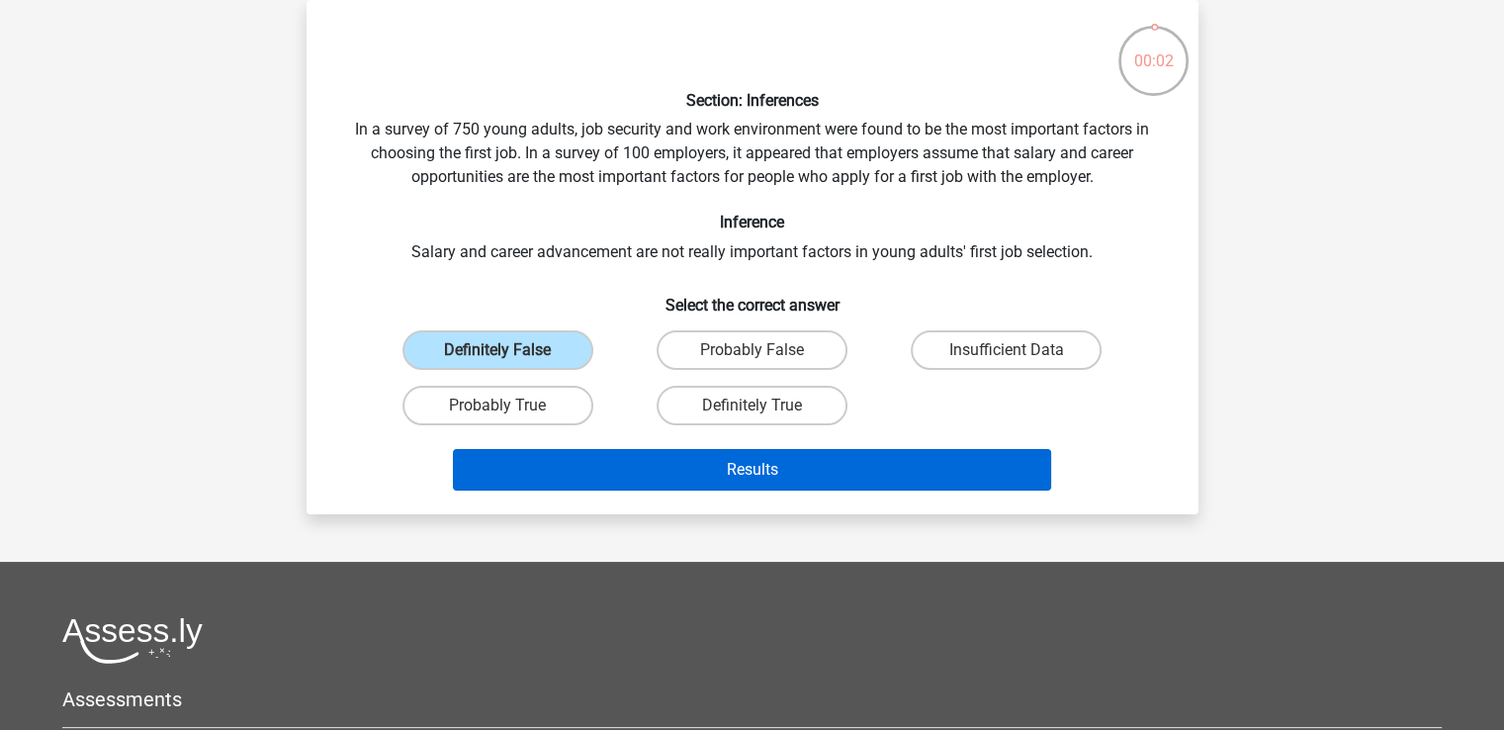
drag, startPoint x: 727, startPoint y: 444, endPoint x: 734, endPoint y: 452, distance: 10.5
click at [728, 444] on div "Results" at bounding box center [752, 465] width 828 height 65
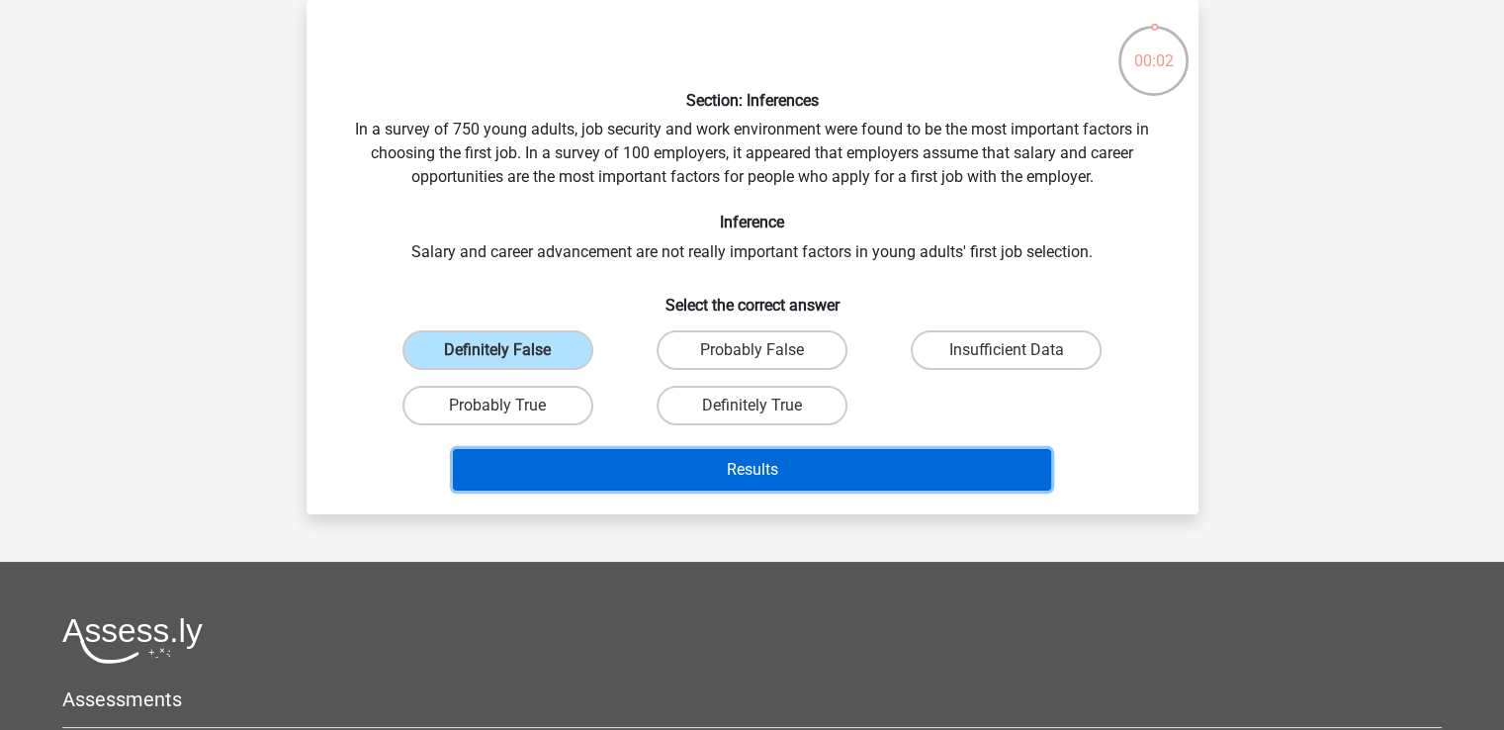
click at [735, 468] on button "Results" at bounding box center [752, 470] width 598 height 42
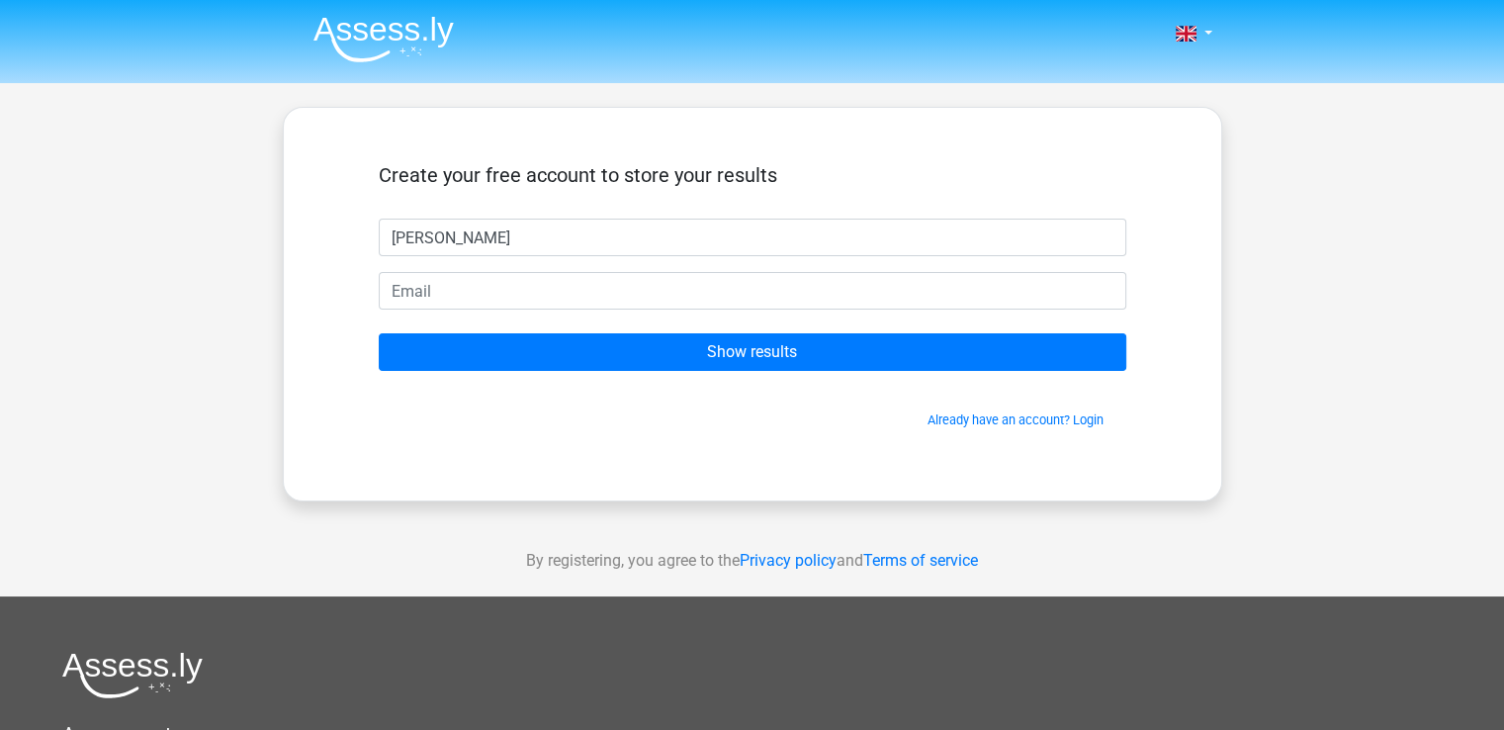
type input "[PERSON_NAME]"
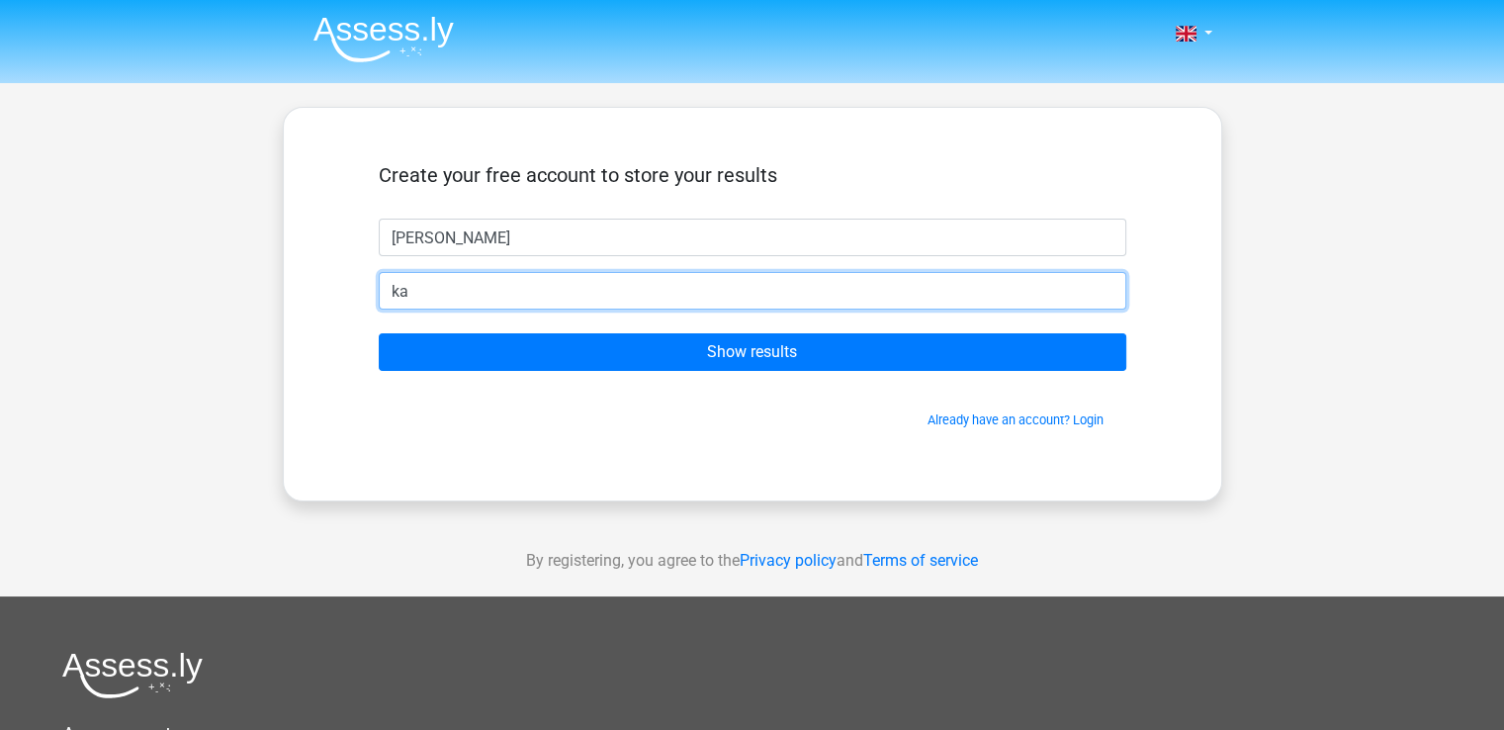
type input "[EMAIL_ADDRESS][DOMAIN_NAME]"
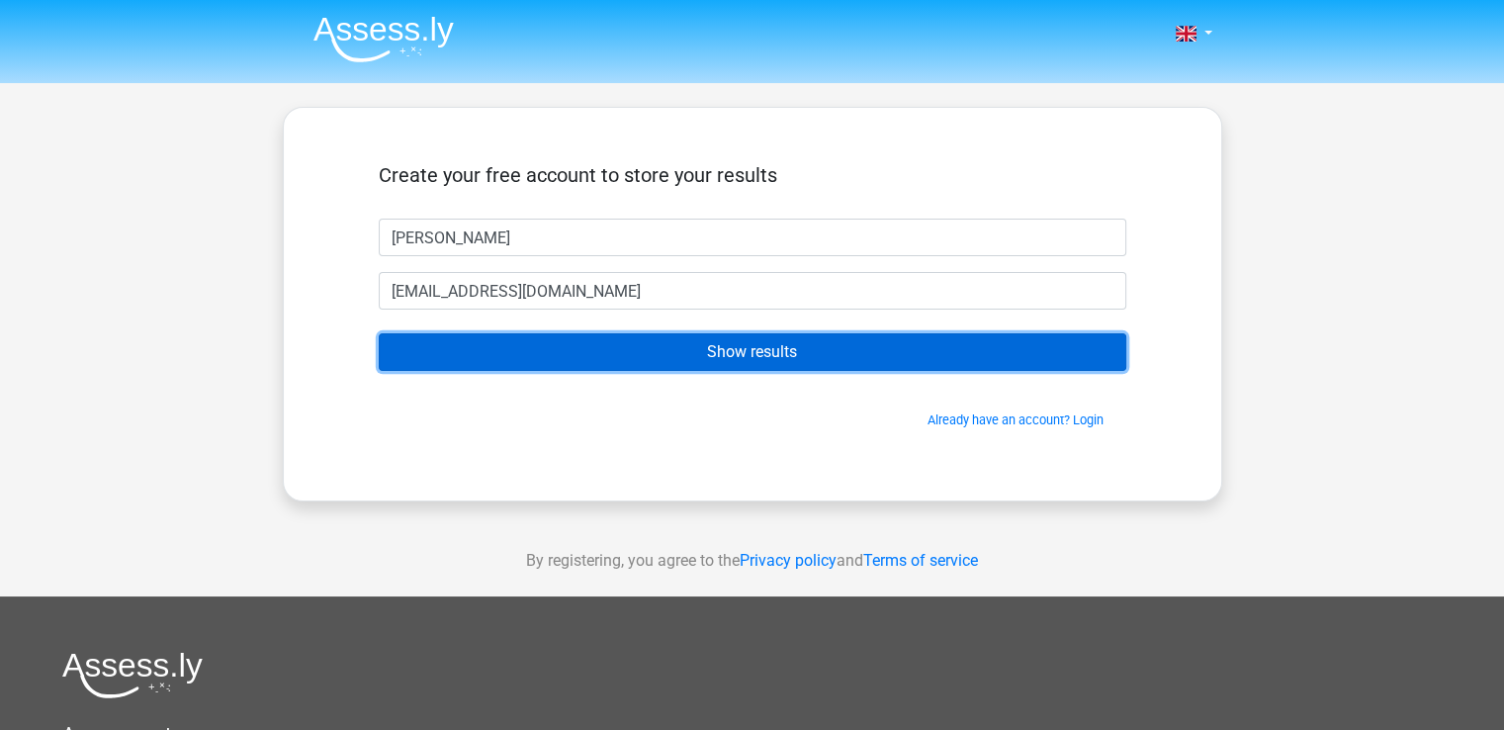
click at [656, 349] on input "Show results" at bounding box center [752, 352] width 747 height 38
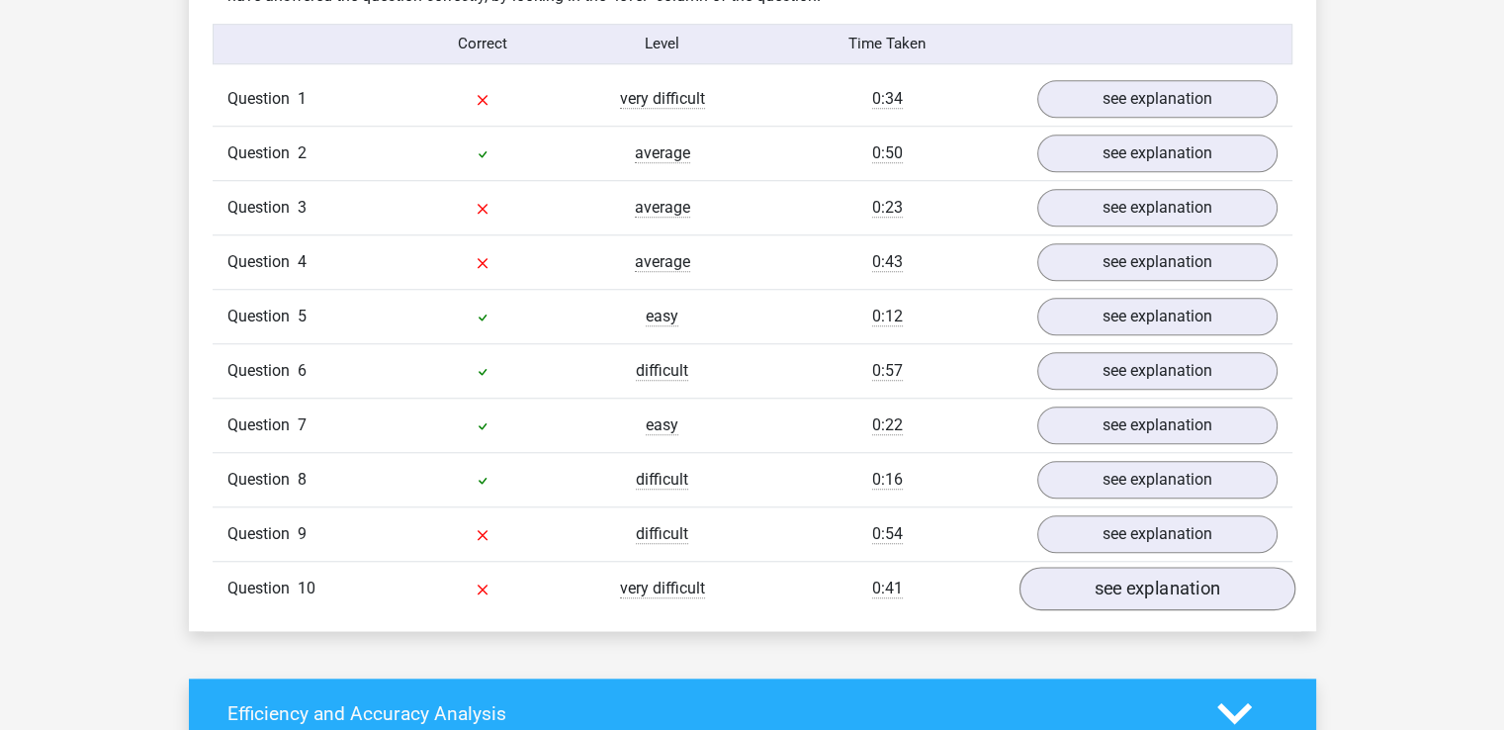
scroll to position [1483, 0]
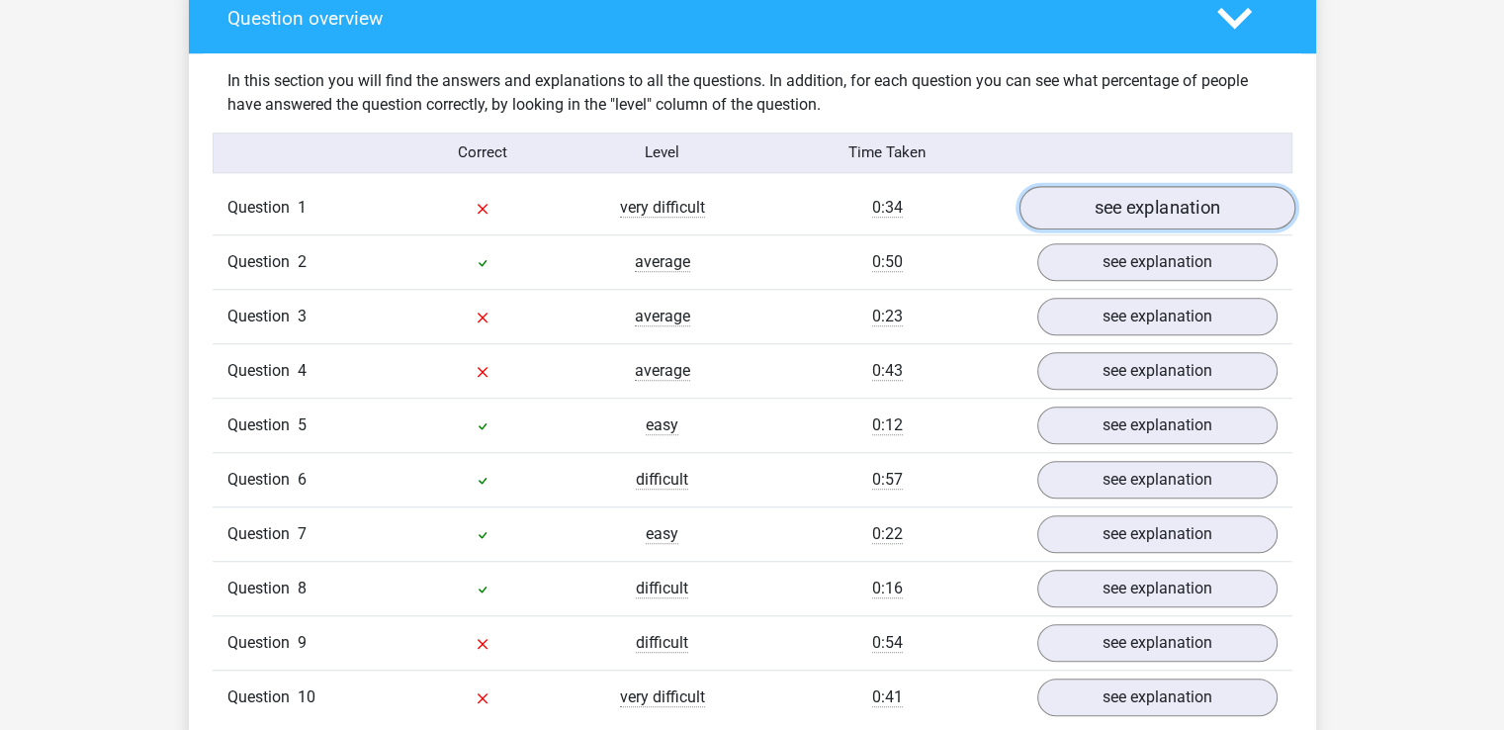
click at [1165, 203] on link "see explanation" at bounding box center [1156, 207] width 276 height 43
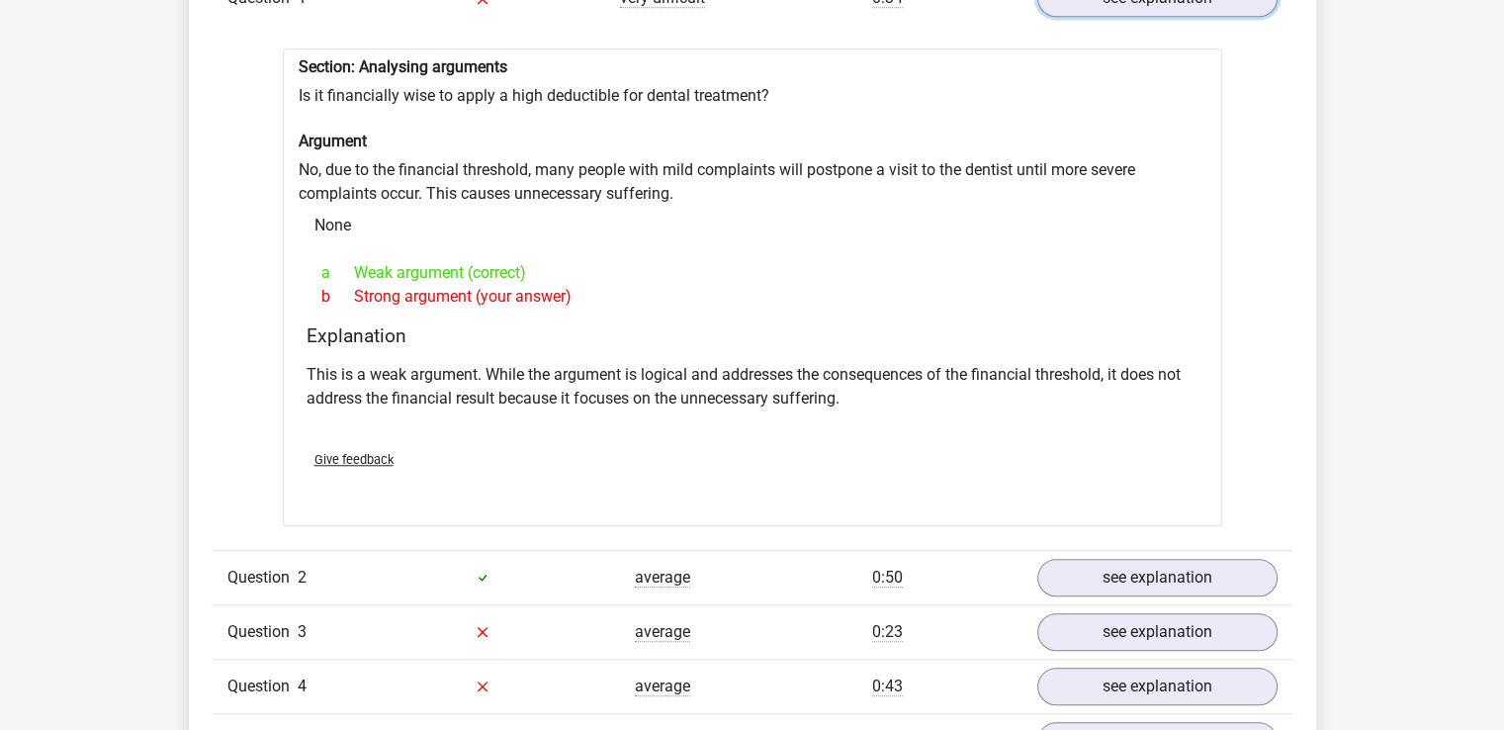
scroll to position [1779, 0]
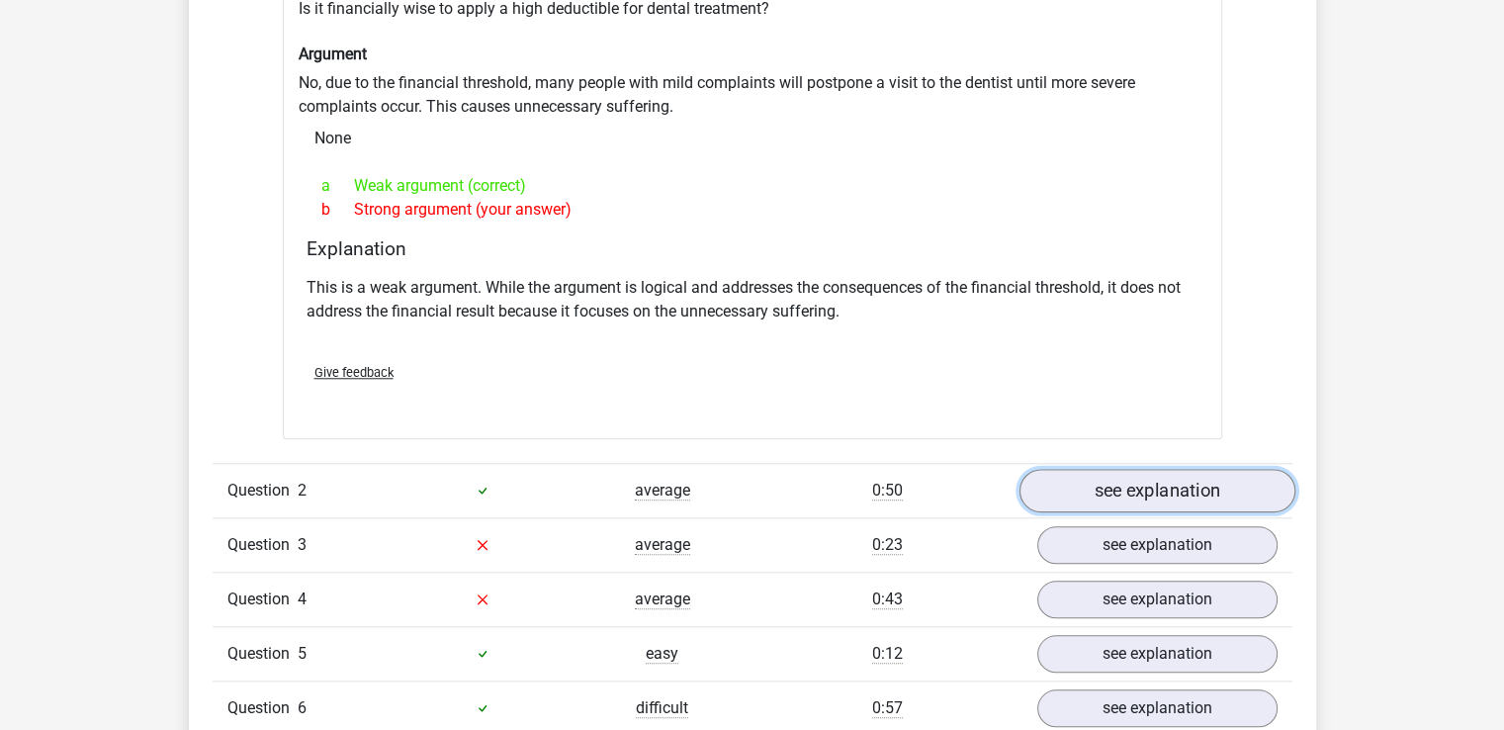
click at [1127, 475] on link "see explanation" at bounding box center [1156, 490] width 276 height 43
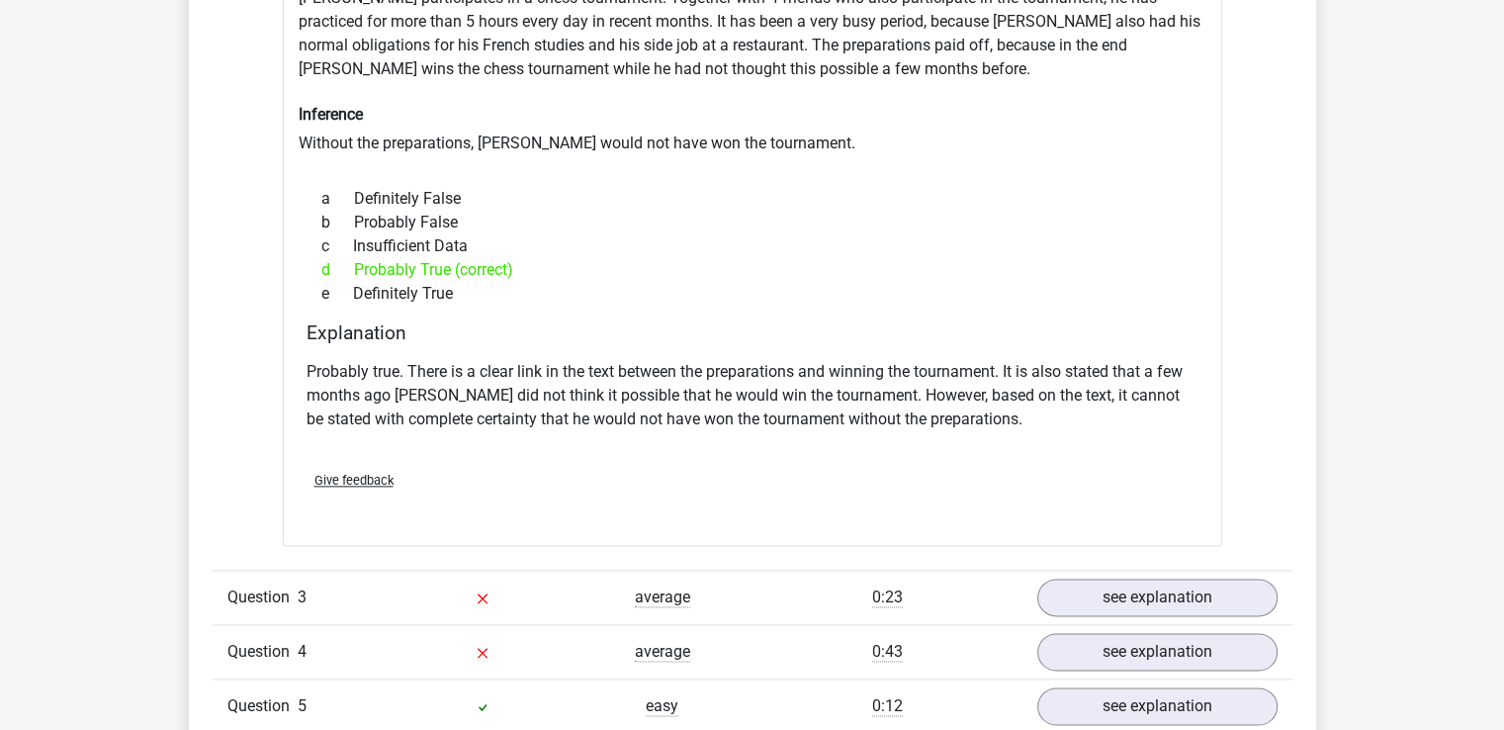
scroll to position [2471, 0]
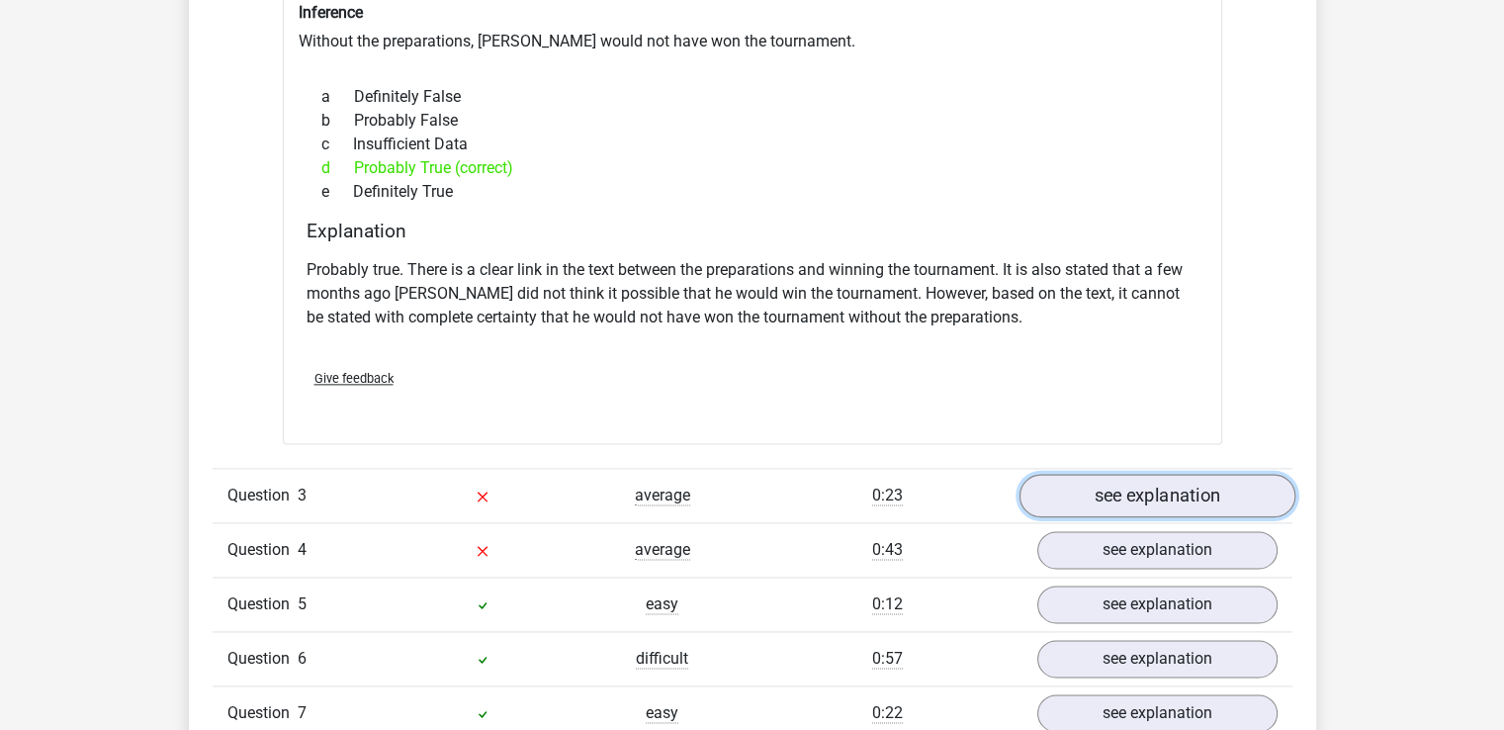
click at [1097, 479] on link "see explanation" at bounding box center [1156, 495] width 276 height 43
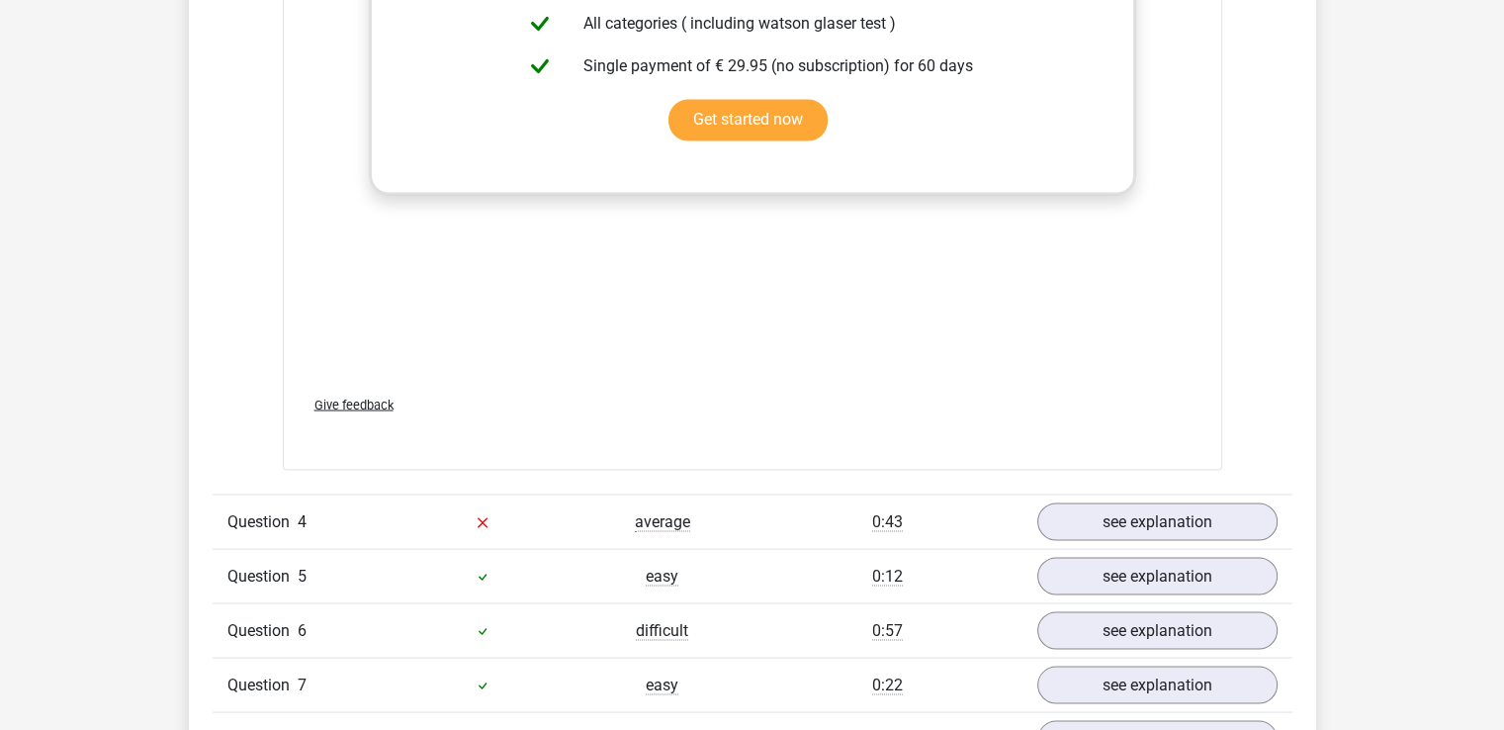
scroll to position [3658, 0]
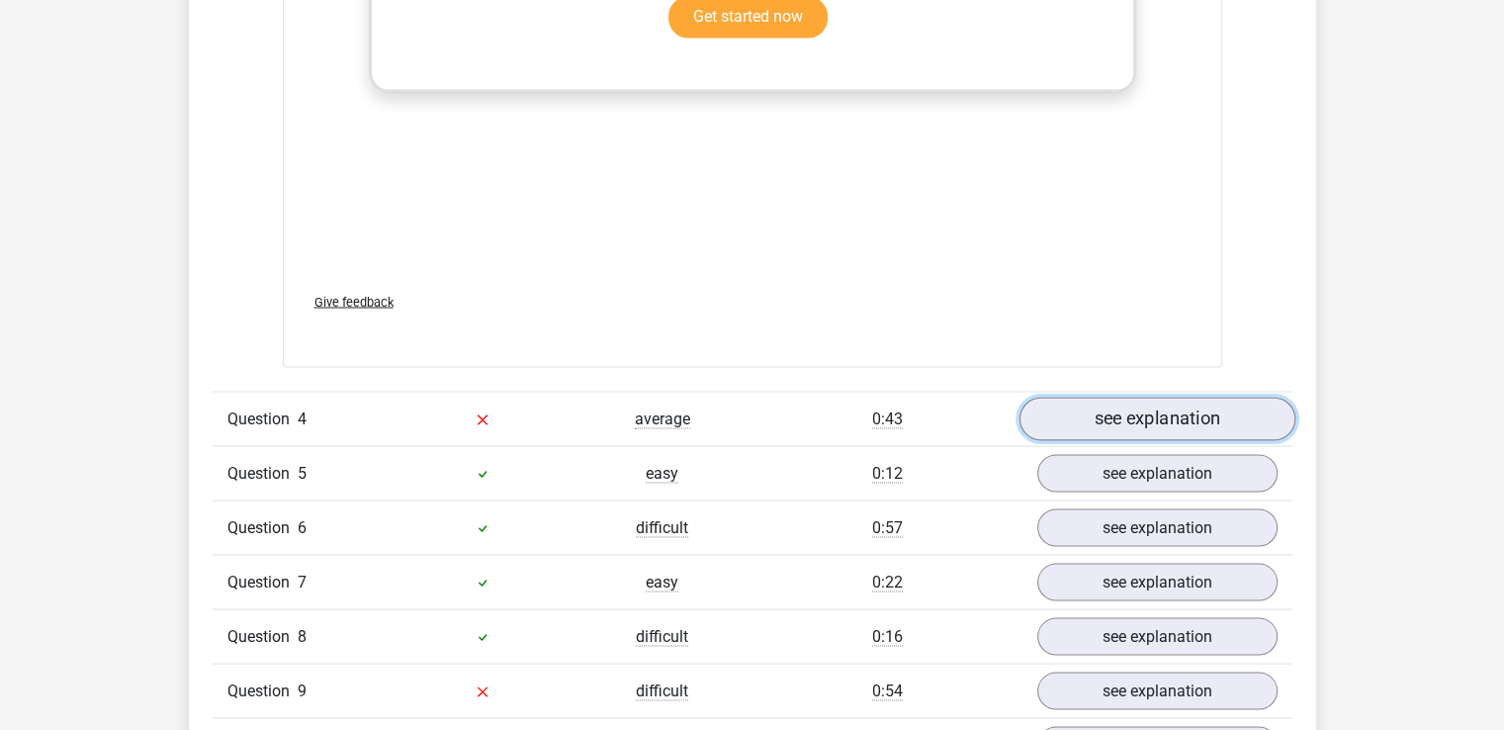
click at [1159, 396] on link "see explanation" at bounding box center [1156, 417] width 276 height 43
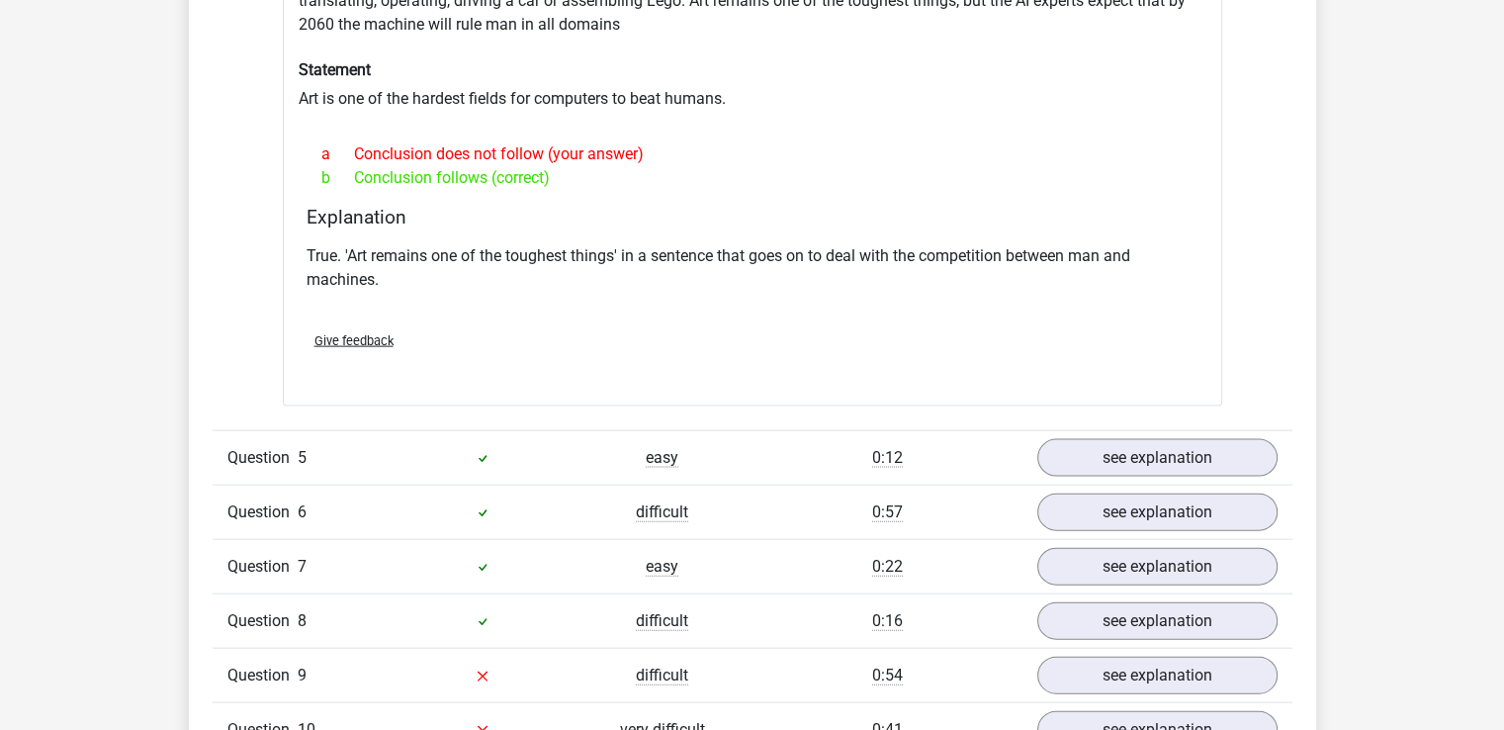
scroll to position [4350, 0]
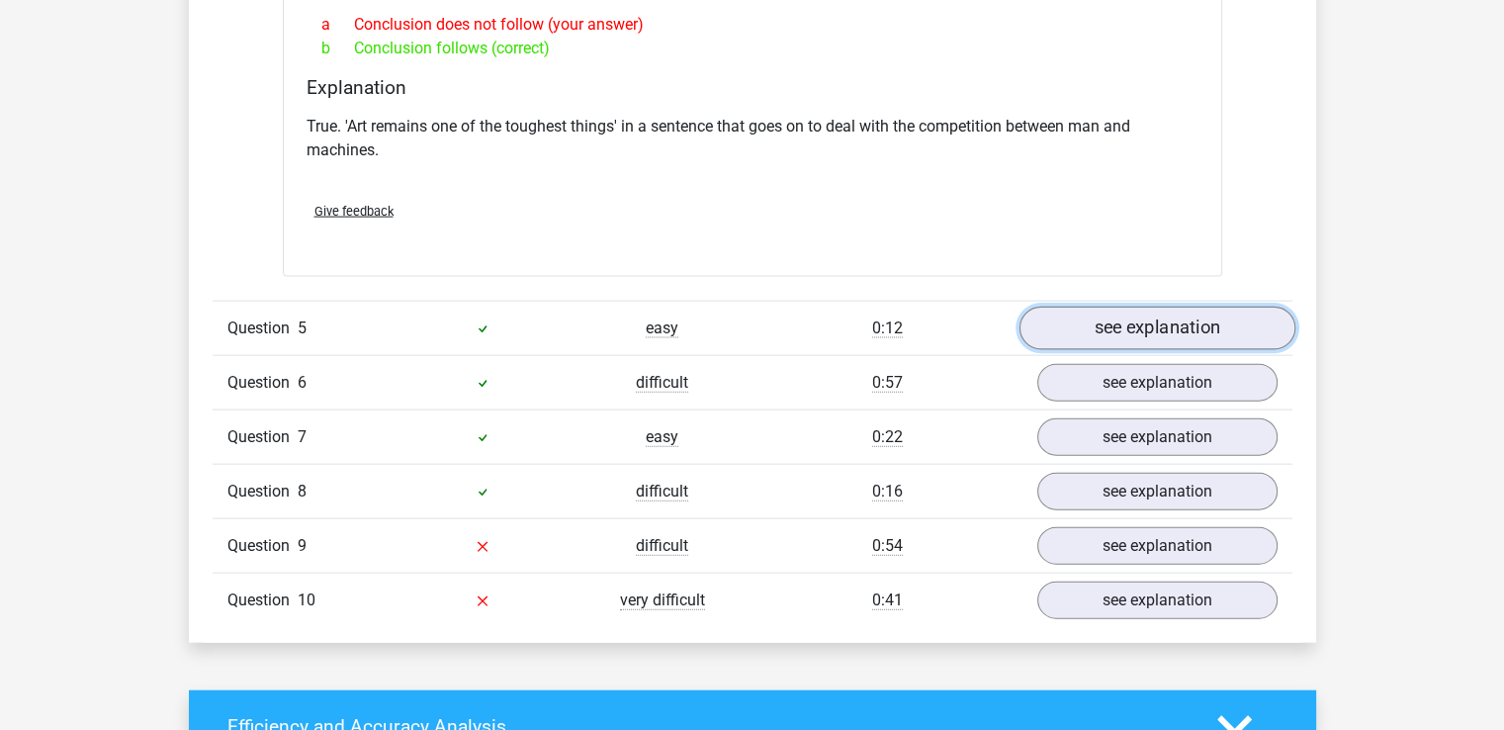
click at [1082, 325] on link "see explanation" at bounding box center [1156, 328] width 276 height 43
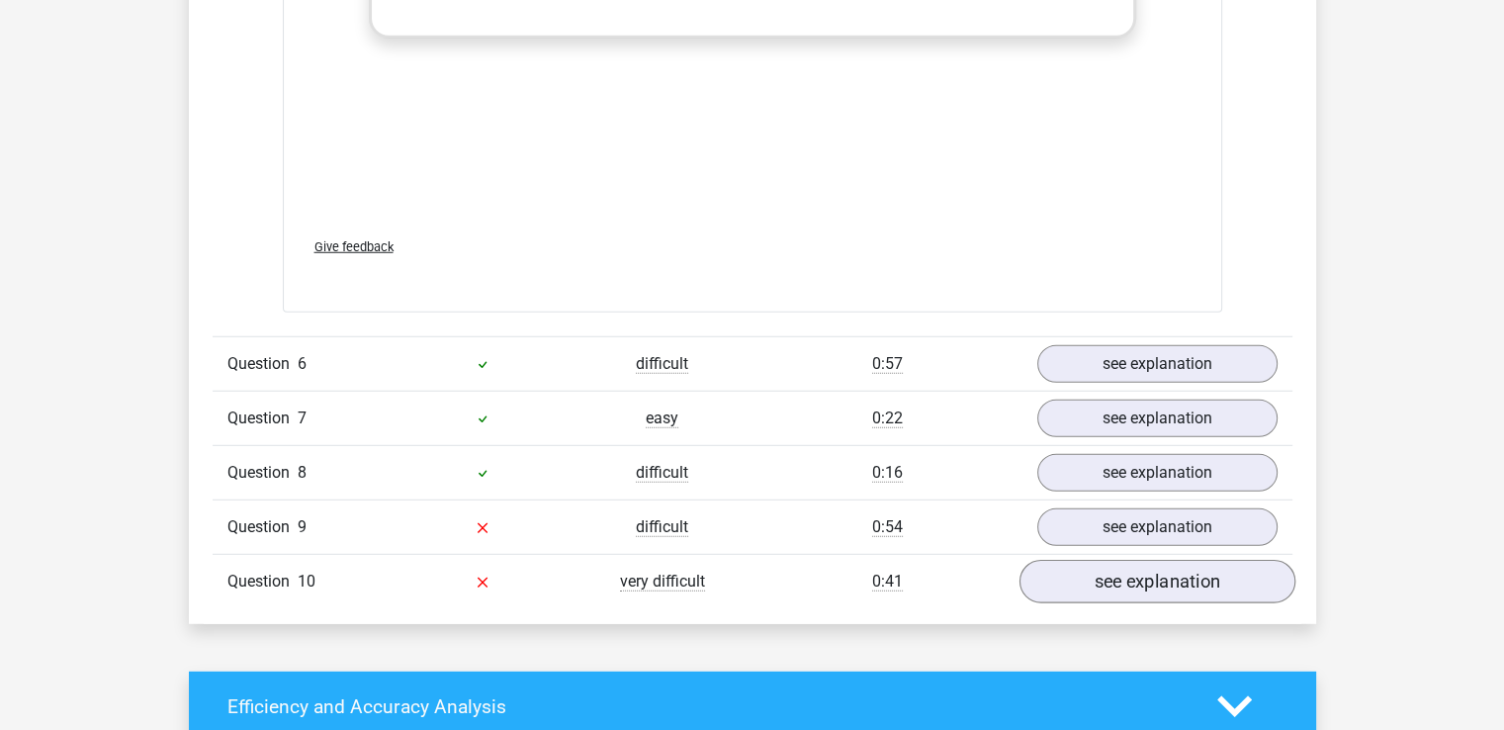
scroll to position [5536, 0]
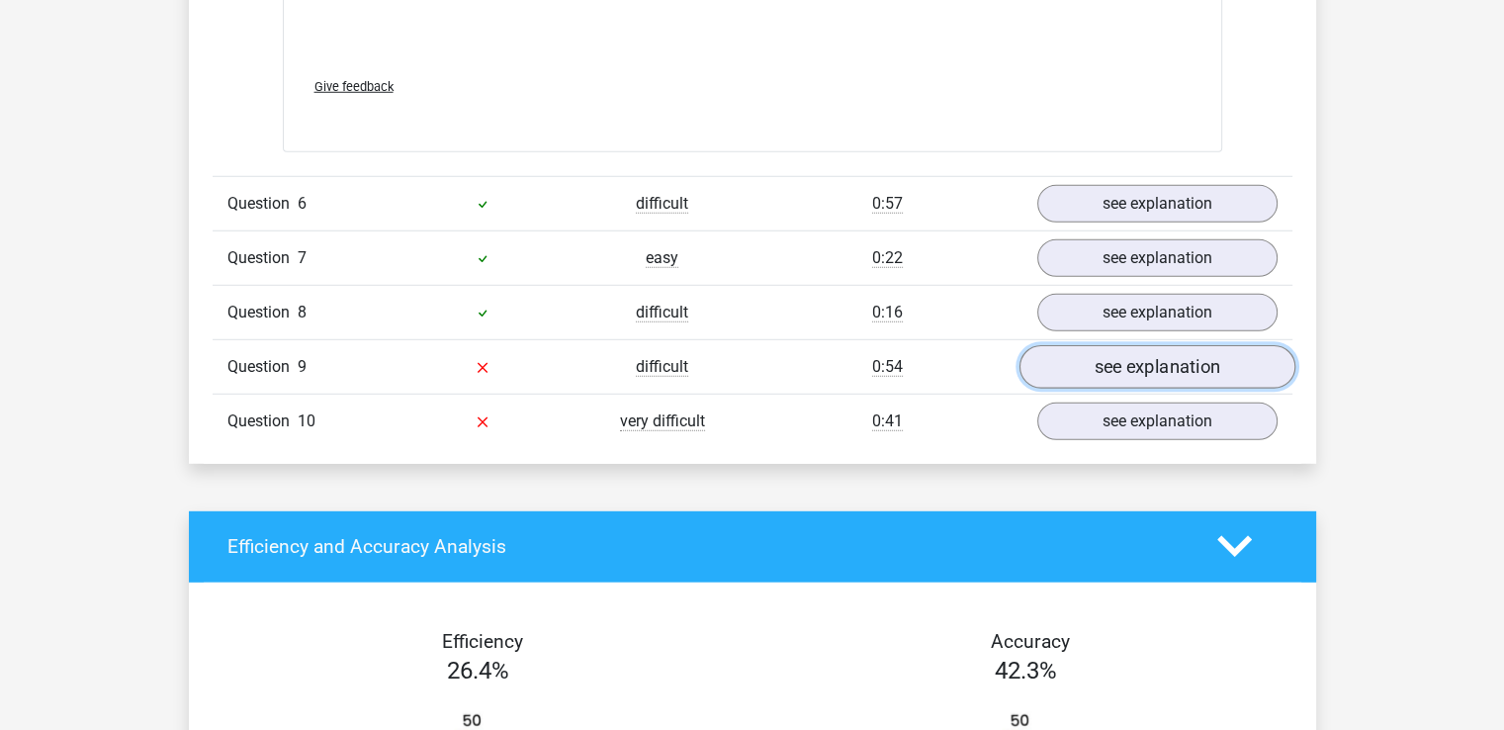
click at [1096, 357] on link "see explanation" at bounding box center [1156, 366] width 276 height 43
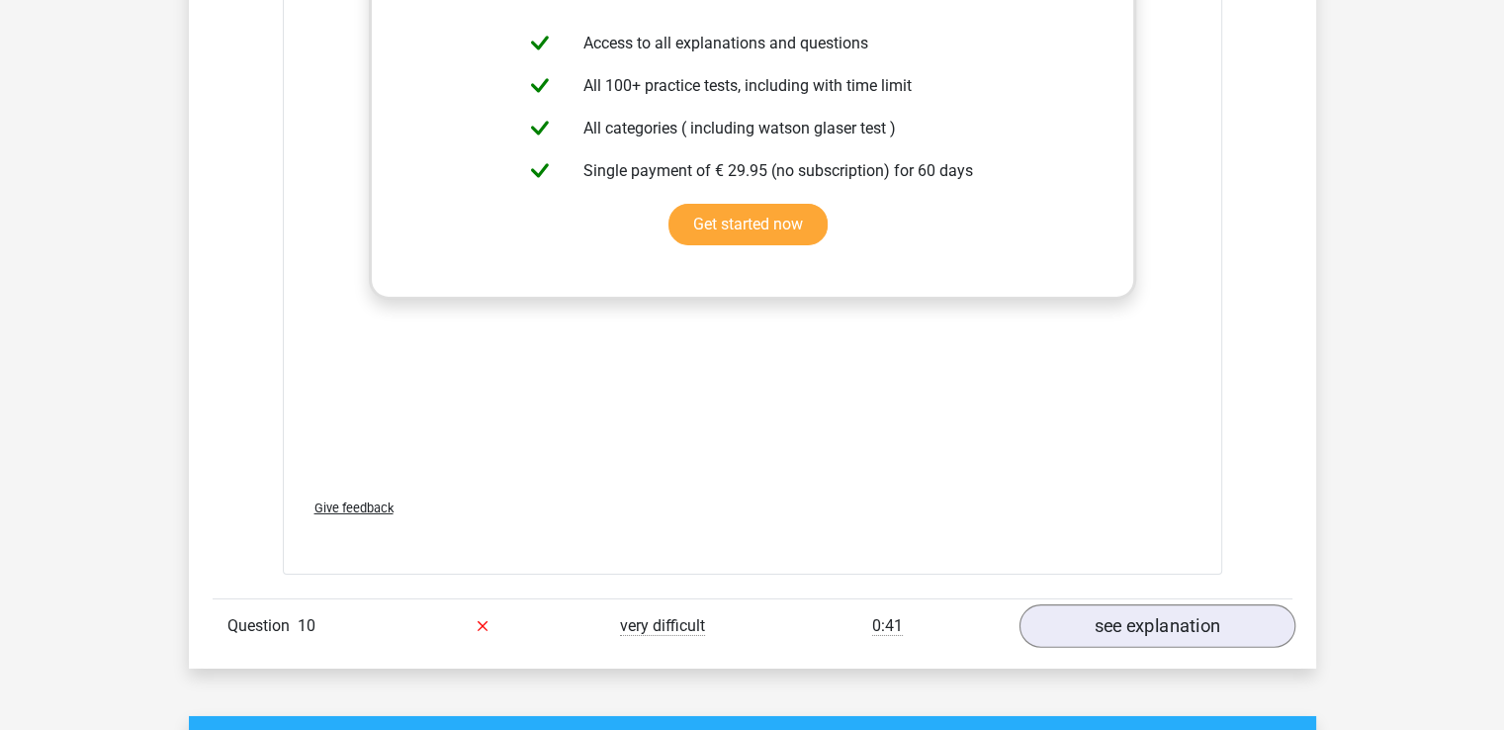
scroll to position [6524, 0]
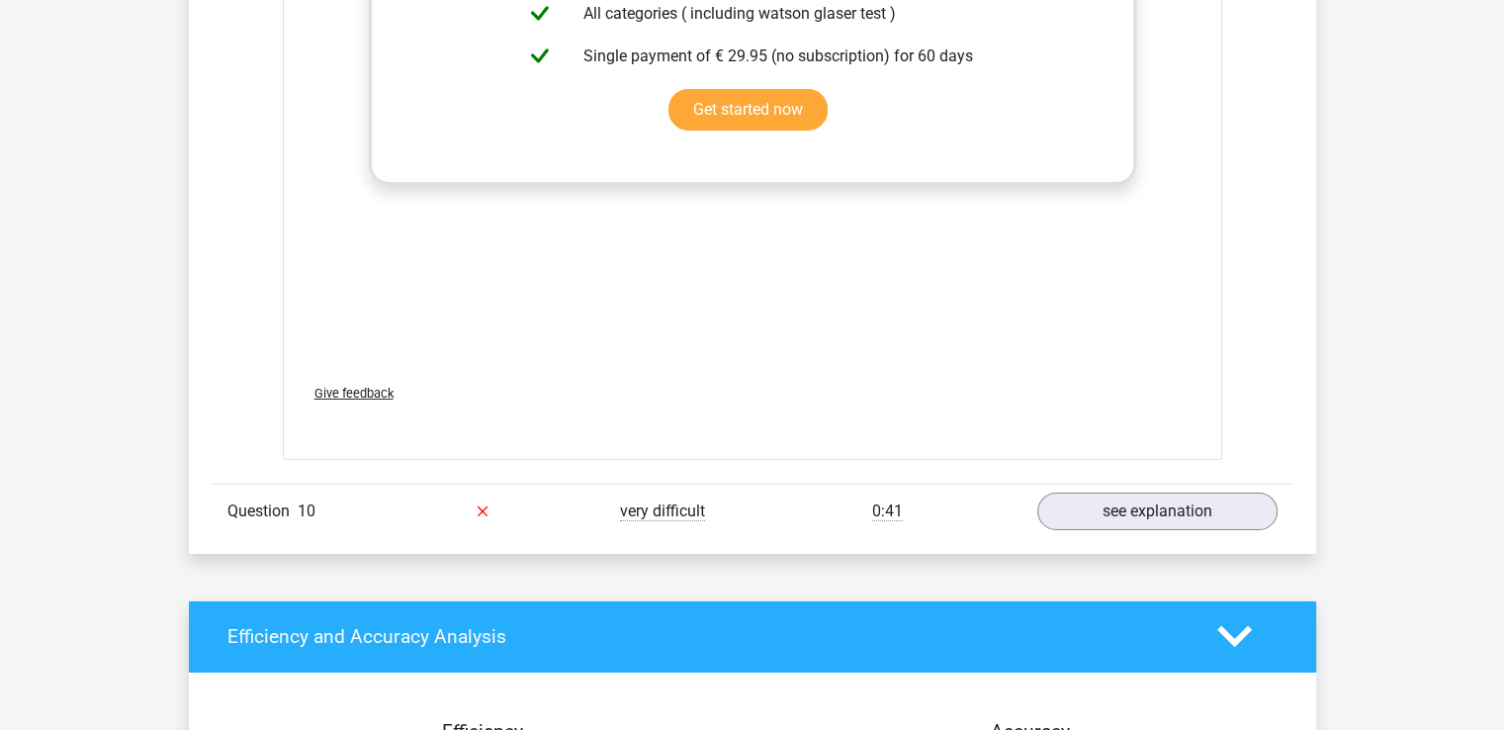
click at [1124, 483] on div "Question 10 very difficult 0:41 see explanation" at bounding box center [752, 510] width 1079 height 54
click at [1118, 483] on div "Question 10 very difficult 0:41 see explanation" at bounding box center [752, 510] width 1079 height 54
click at [1050, 494] on link "see explanation" at bounding box center [1156, 510] width 276 height 43
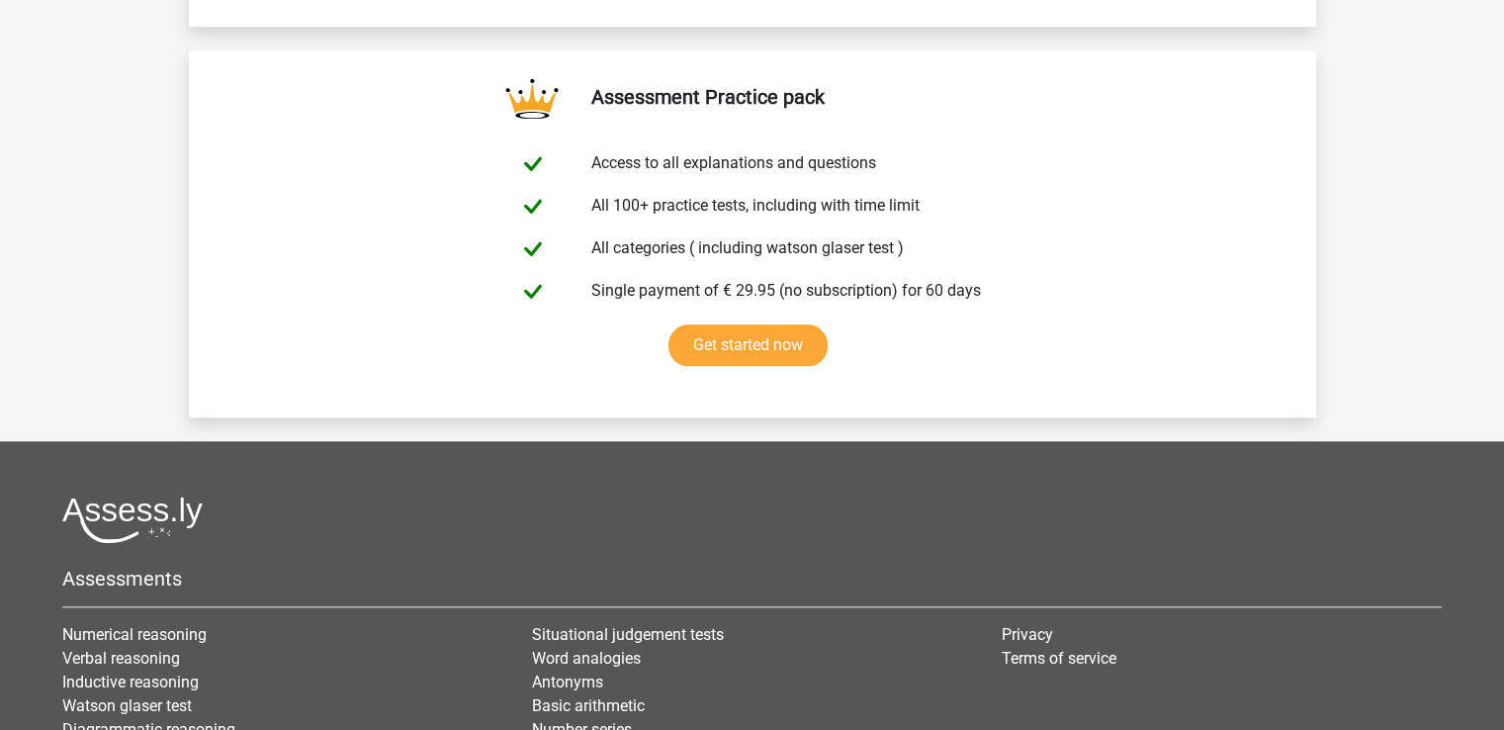
scroll to position [9292, 0]
